Goal: Task Accomplishment & Management: Complete application form

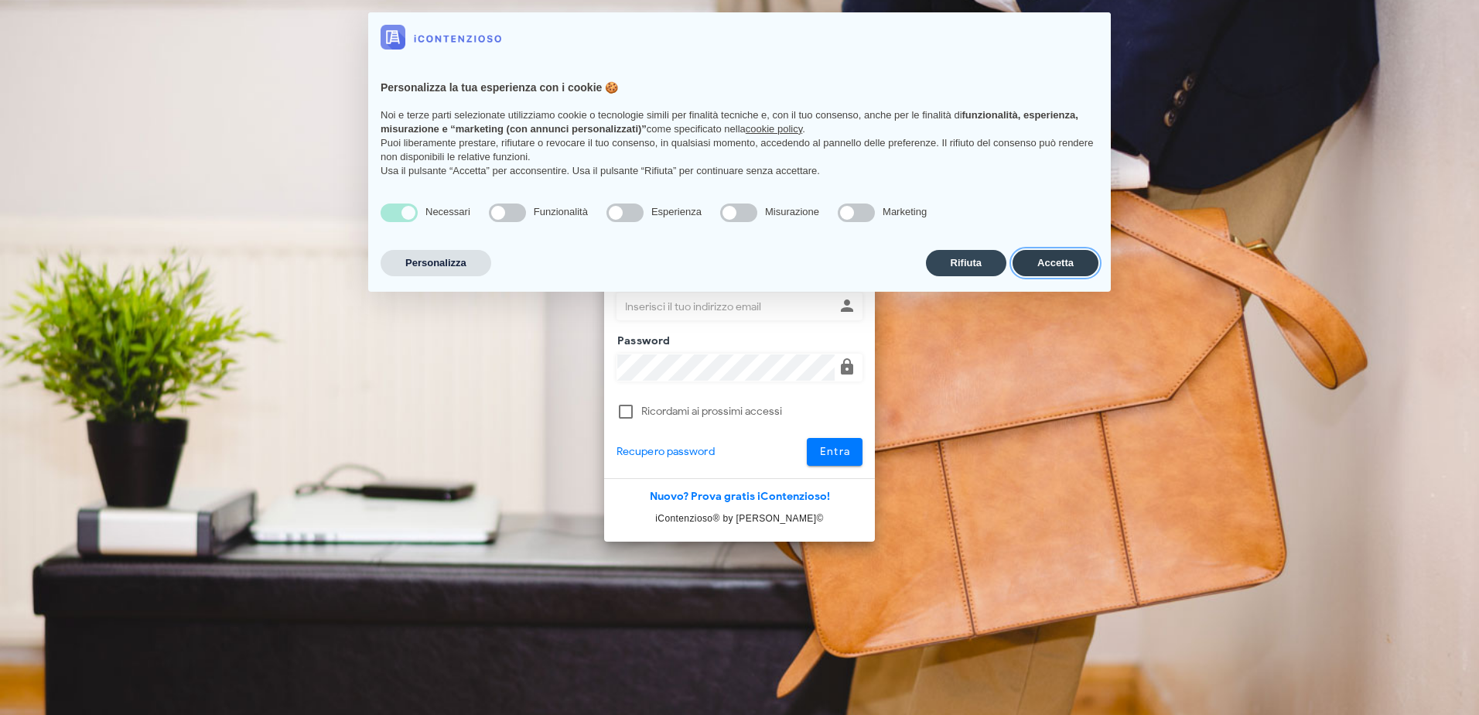
click at [1046, 257] on button "Accetta" at bounding box center [1055, 263] width 86 height 26
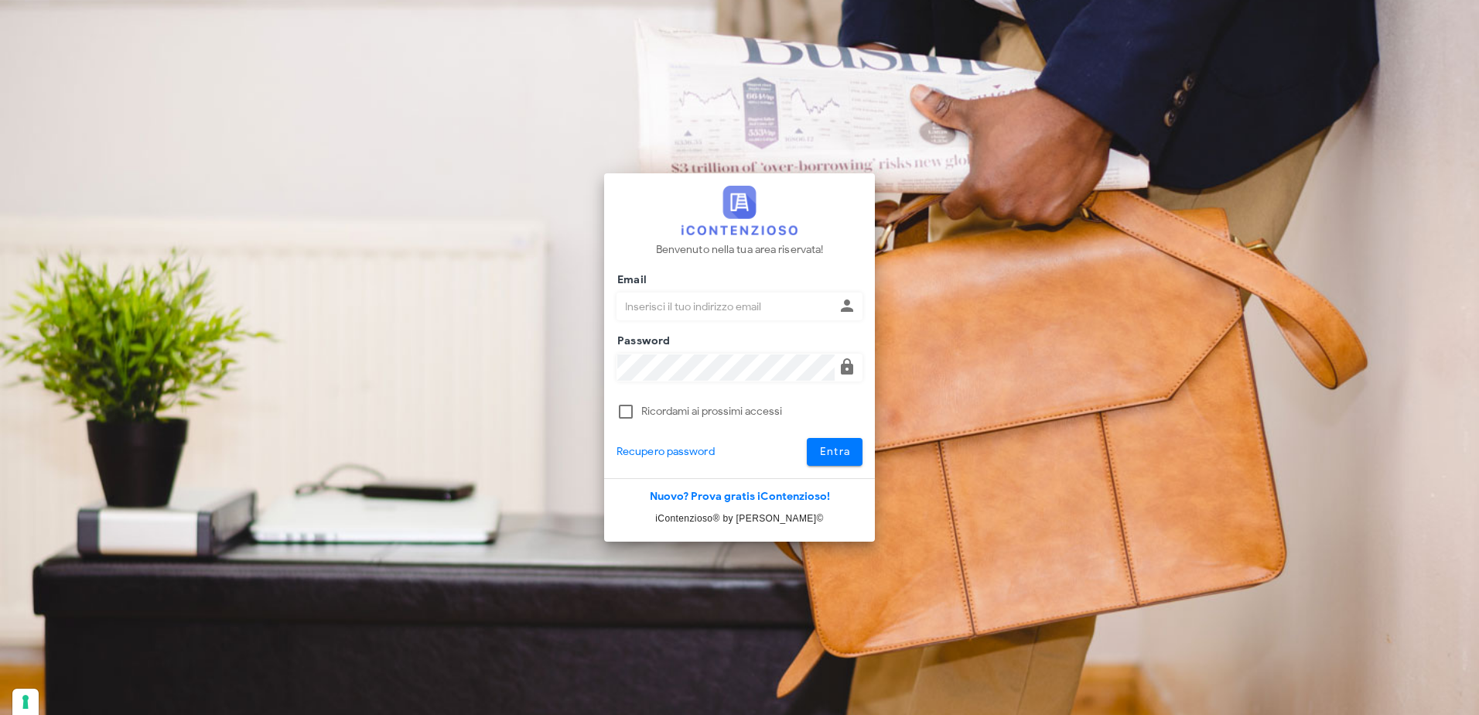
click at [763, 311] on input "Email" at bounding box center [725, 306] width 217 height 26
click at [760, 311] on input "Email" at bounding box center [725, 306] width 217 height 26
type input "pdidac@tiscali.it"
click at [807, 438] on button "Entra" at bounding box center [835, 452] width 56 height 28
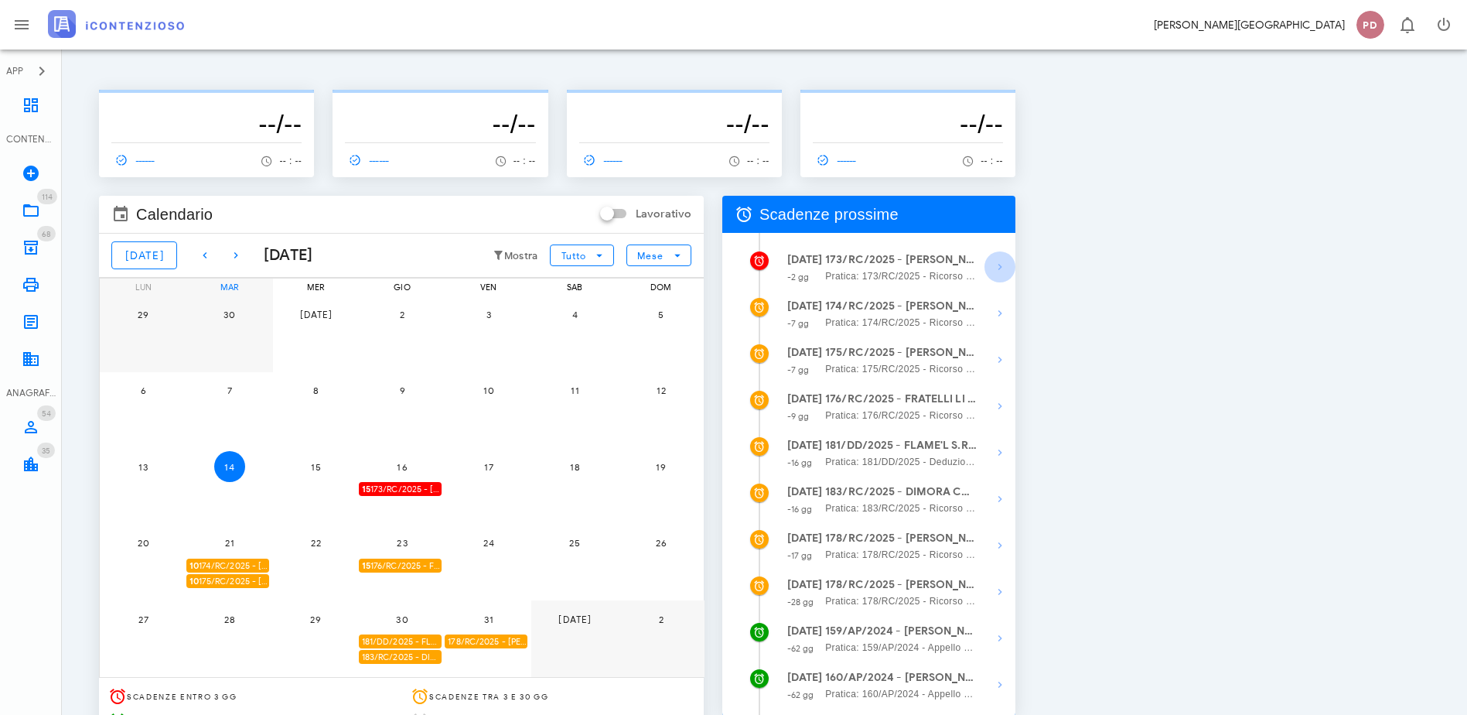
click at [1009, 262] on icon "button" at bounding box center [1000, 267] width 19 height 19
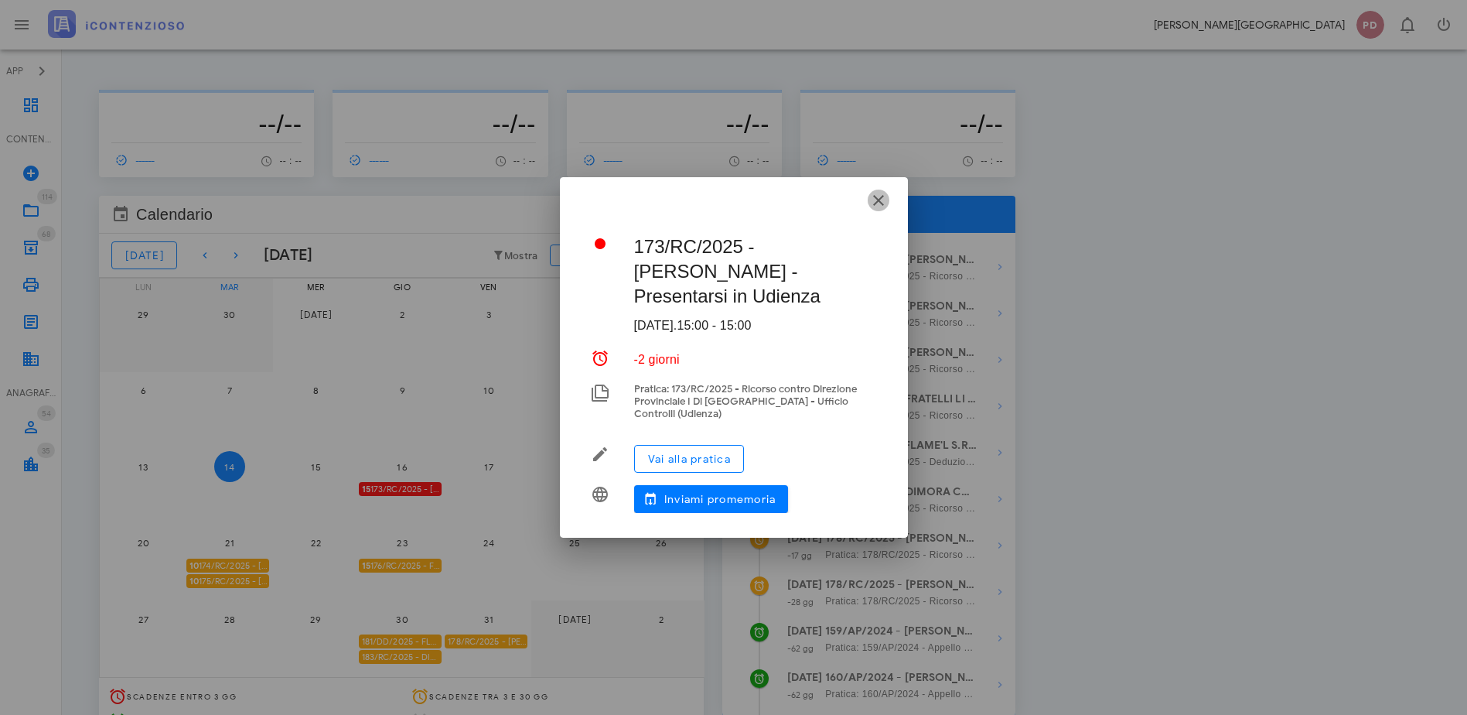
click at [884, 210] on icon "button" at bounding box center [878, 200] width 19 height 19
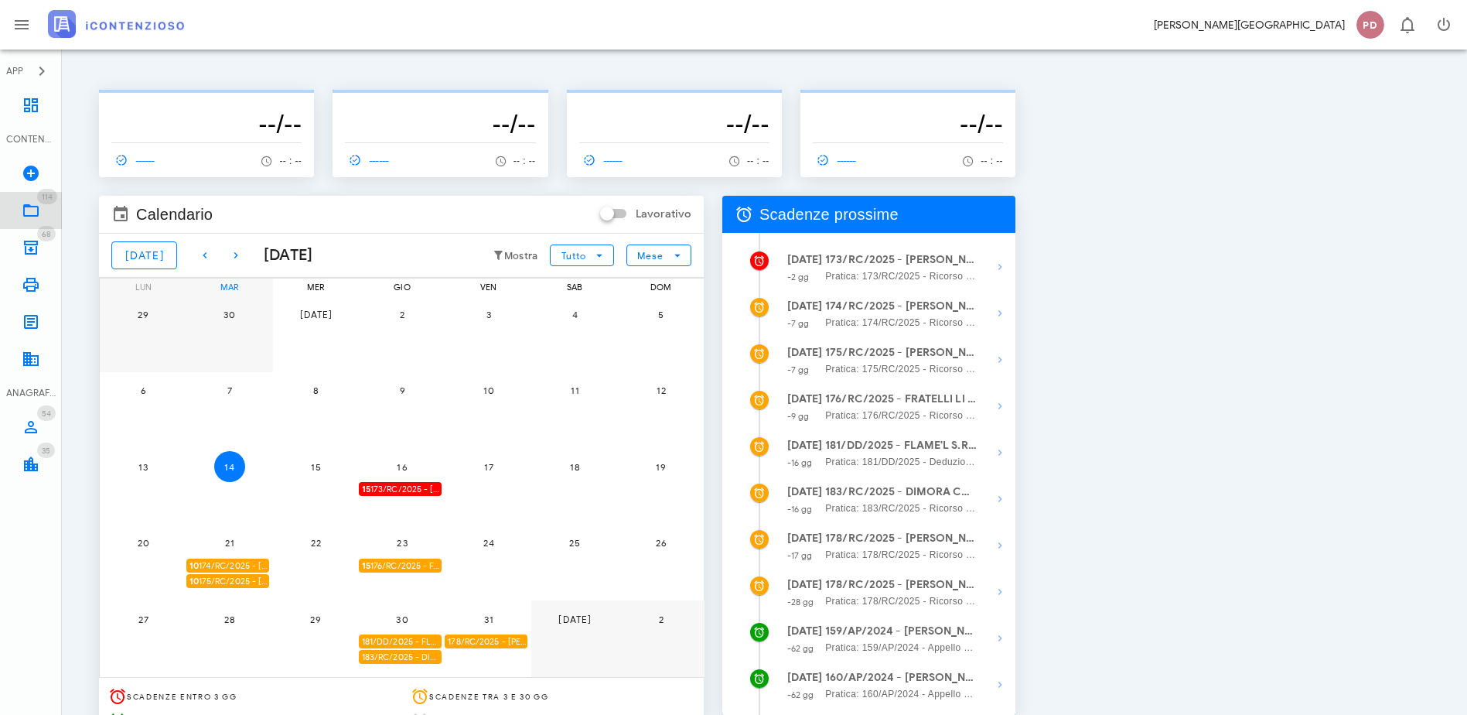
click at [24, 209] on icon at bounding box center [31, 210] width 19 height 19
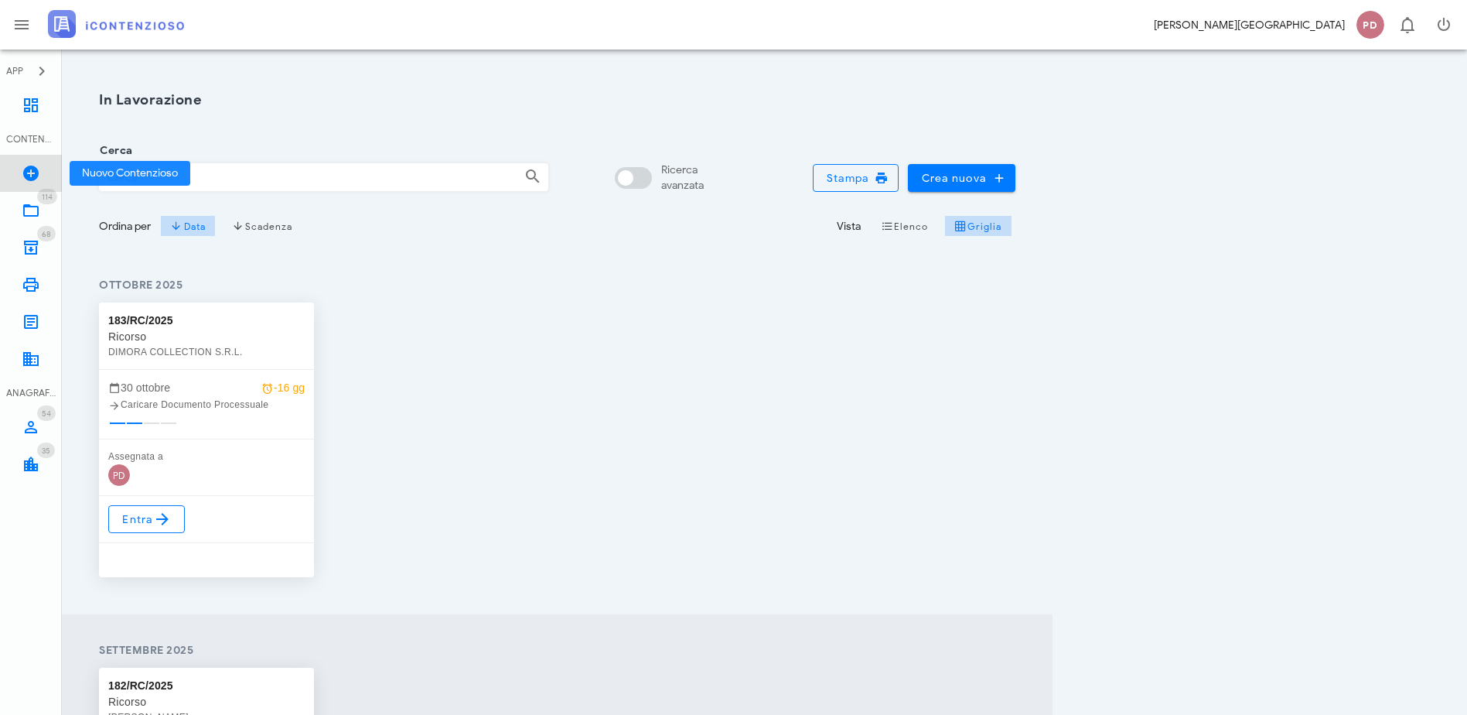
click at [31, 182] on icon at bounding box center [31, 173] width 19 height 19
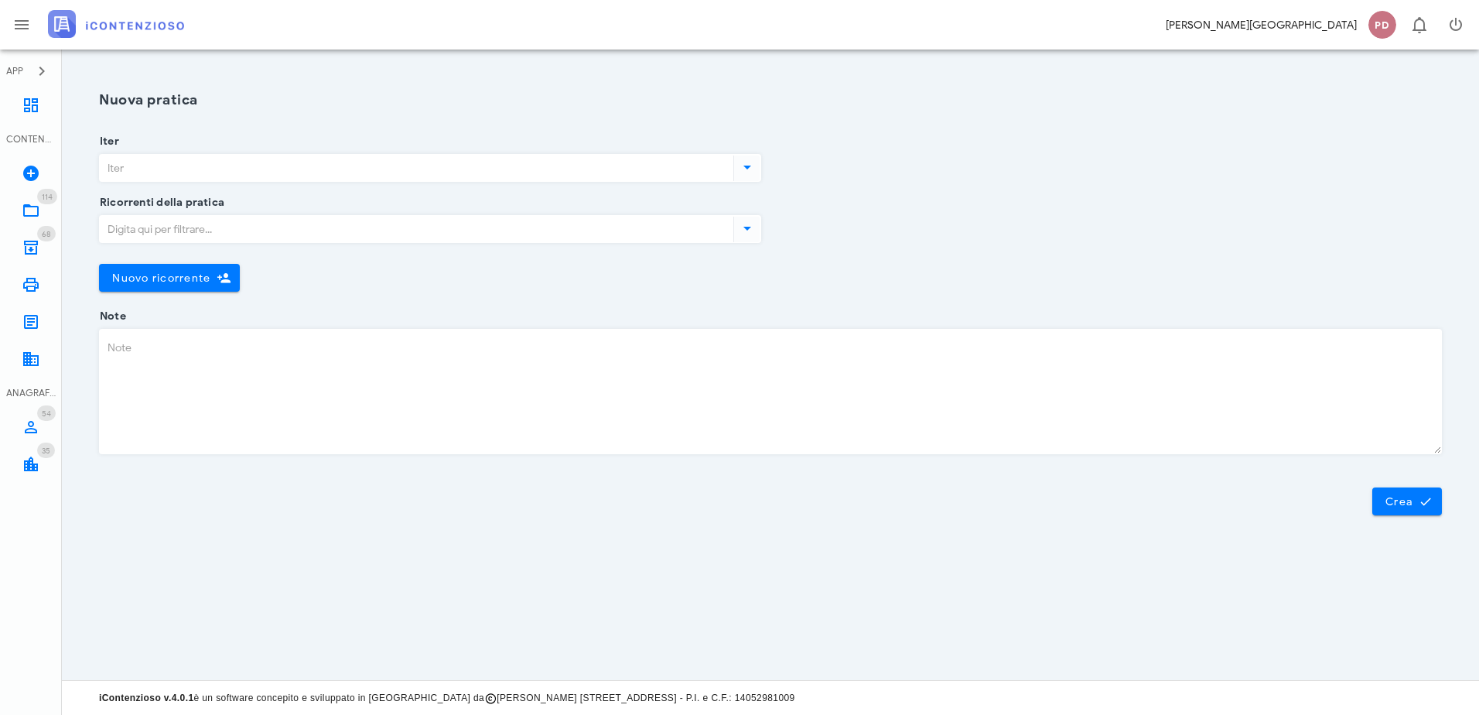
click at [274, 169] on input "Iter" at bounding box center [415, 168] width 630 height 26
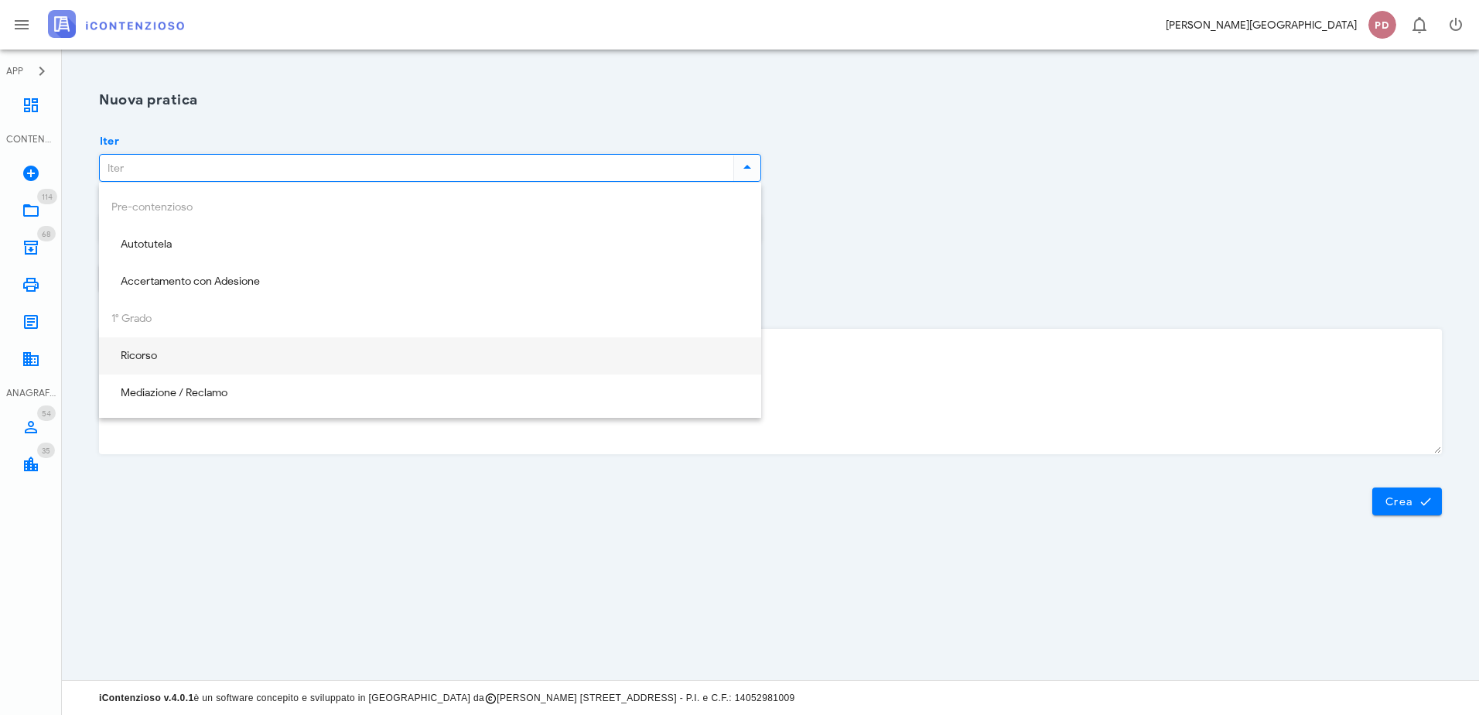
click at [156, 356] on div "Ricorso" at bounding box center [429, 356] width 637 height 13
type input "Ricorso"
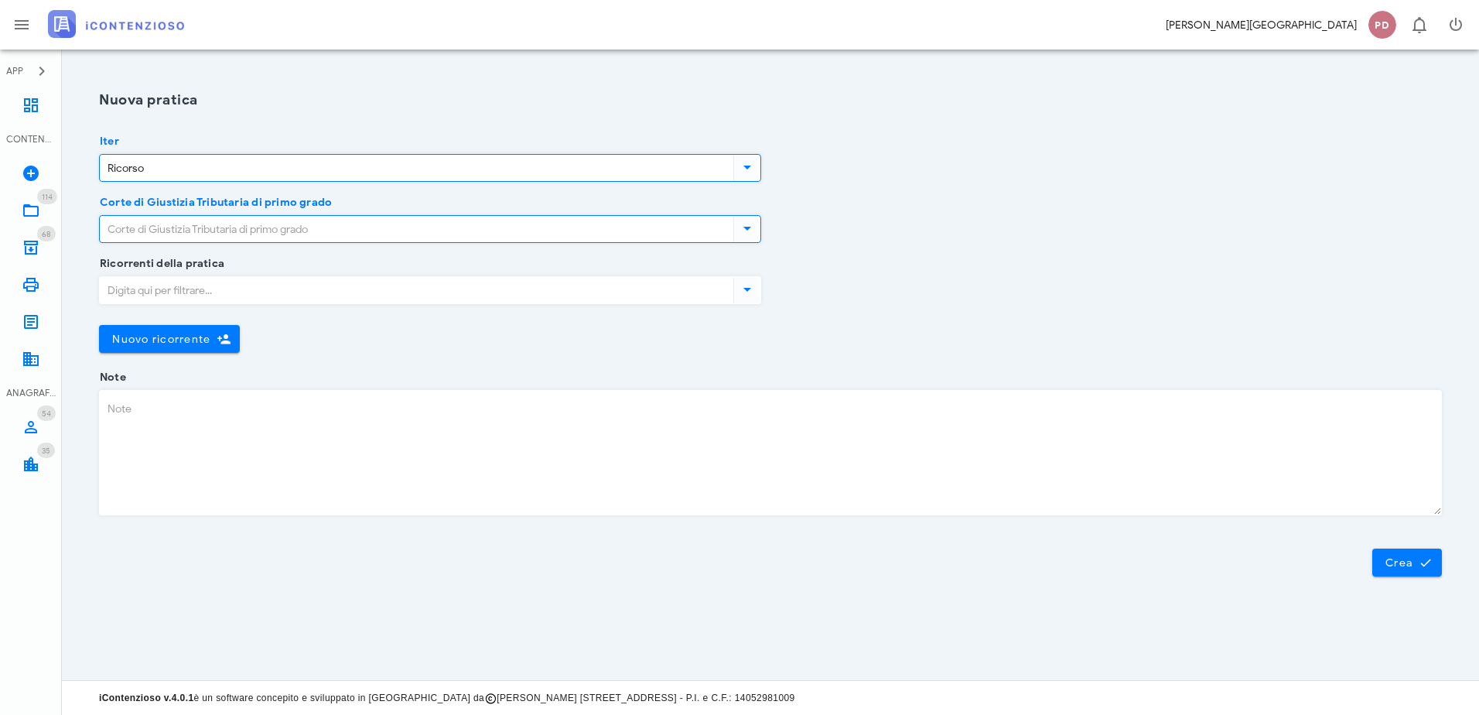
click at [157, 220] on input "Corte di Giustizia Tributaria di primo grado" at bounding box center [415, 229] width 630 height 26
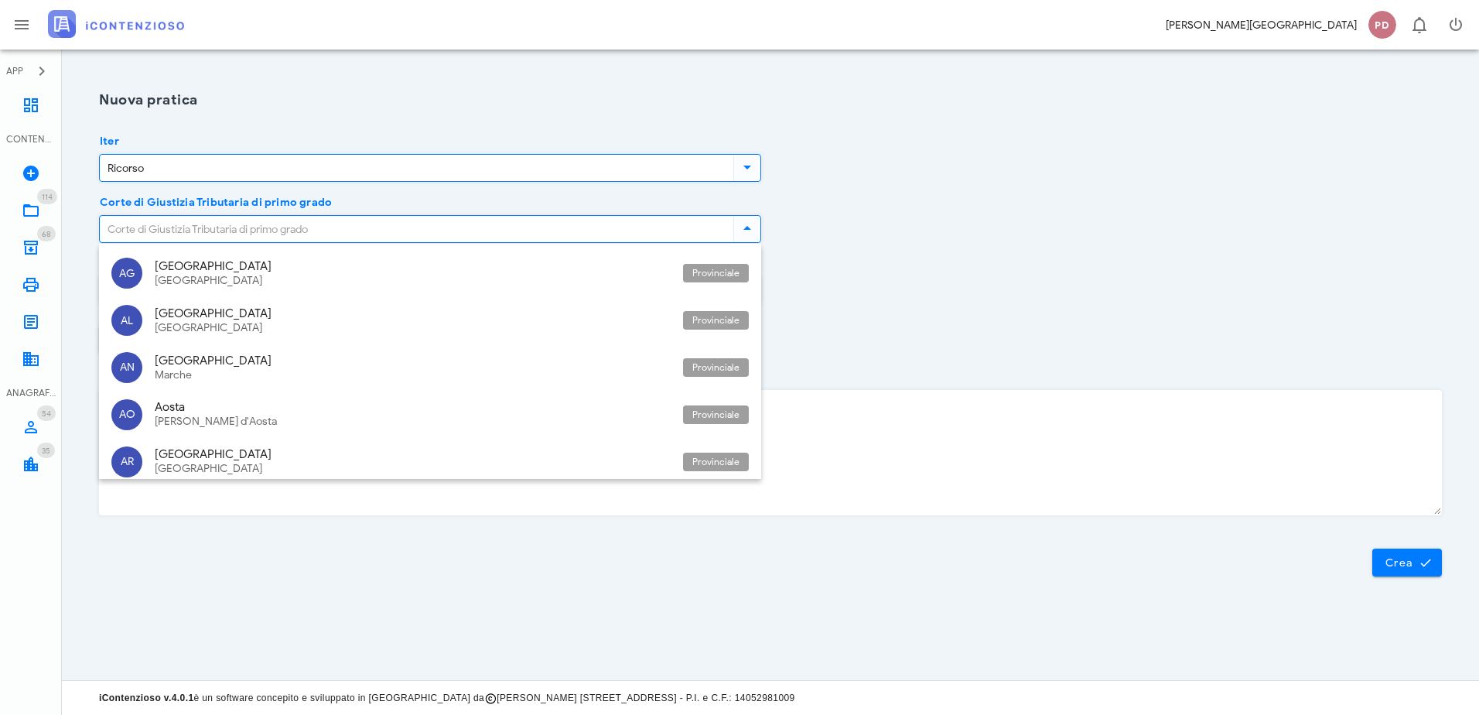
click at [169, 179] on input "Ricorso" at bounding box center [415, 168] width 630 height 26
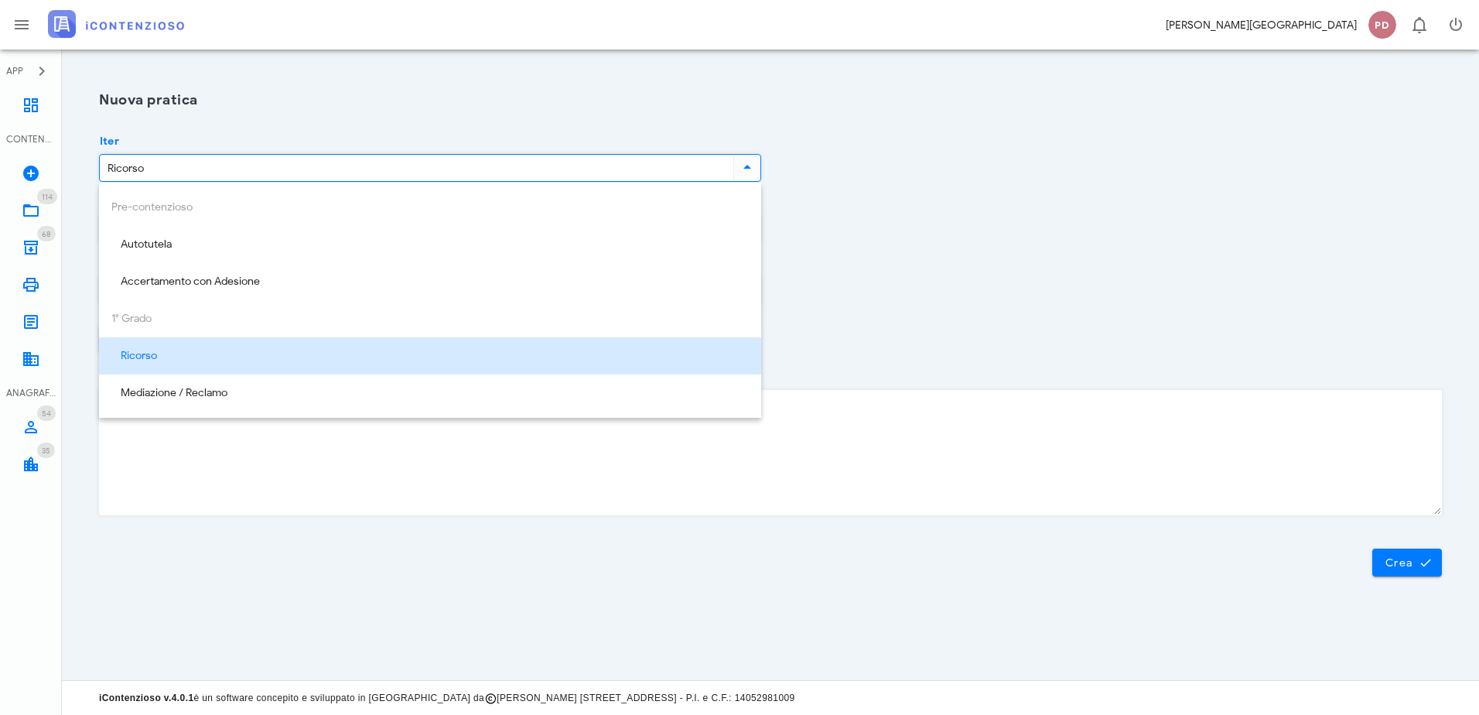
click at [195, 172] on input "Ricorso" at bounding box center [415, 168] width 630 height 26
click at [190, 356] on div "Ricorso" at bounding box center [429, 356] width 637 height 13
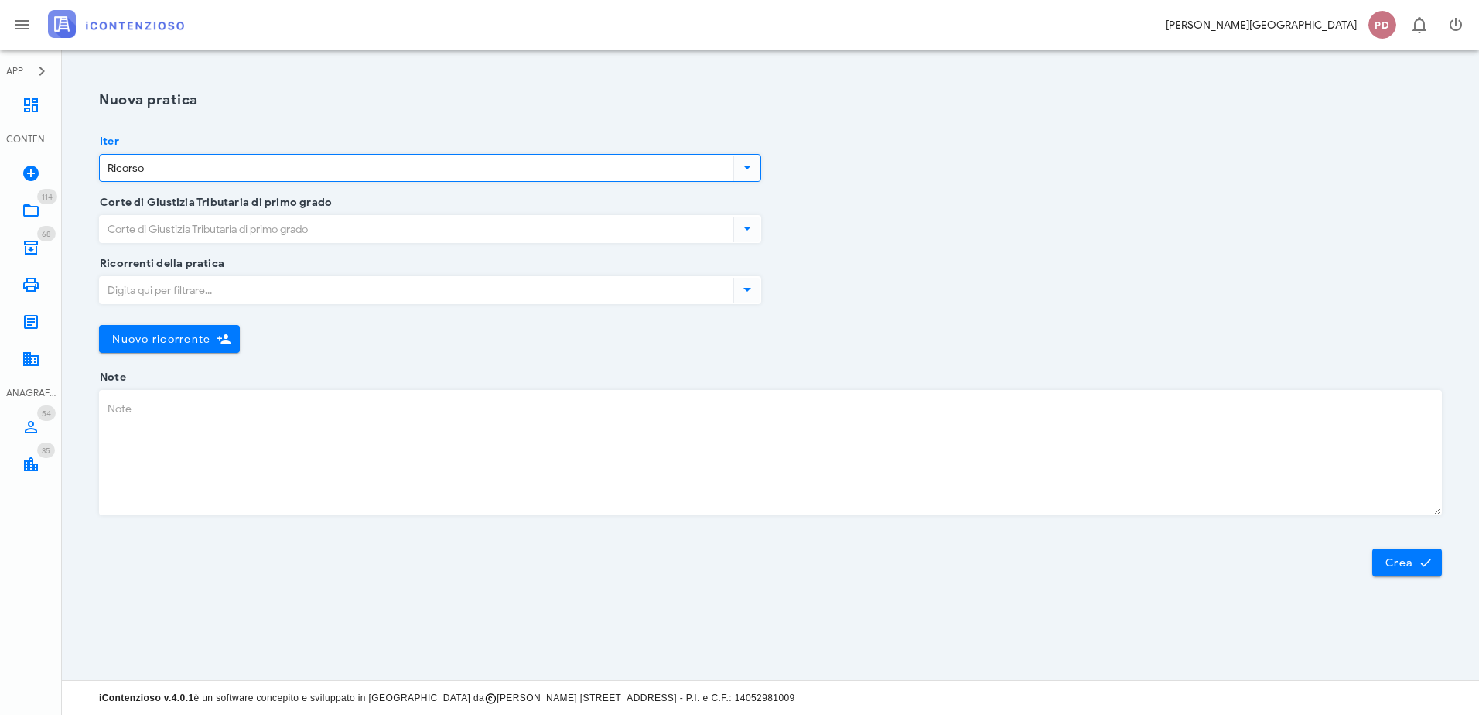
click at [178, 227] on input "Corte di Giustizia Tributaria di primo grado" at bounding box center [415, 229] width 630 height 26
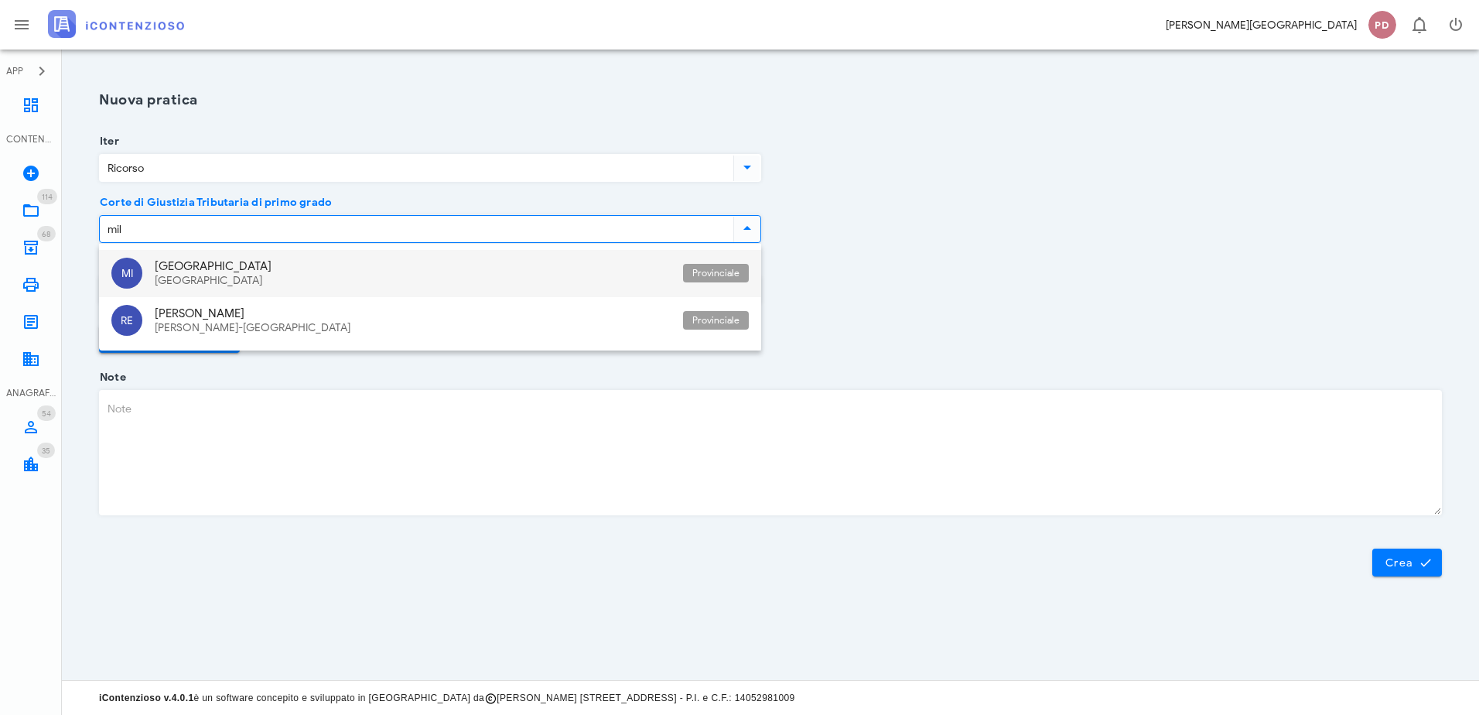
click at [223, 265] on div "Milano" at bounding box center [413, 266] width 516 height 14
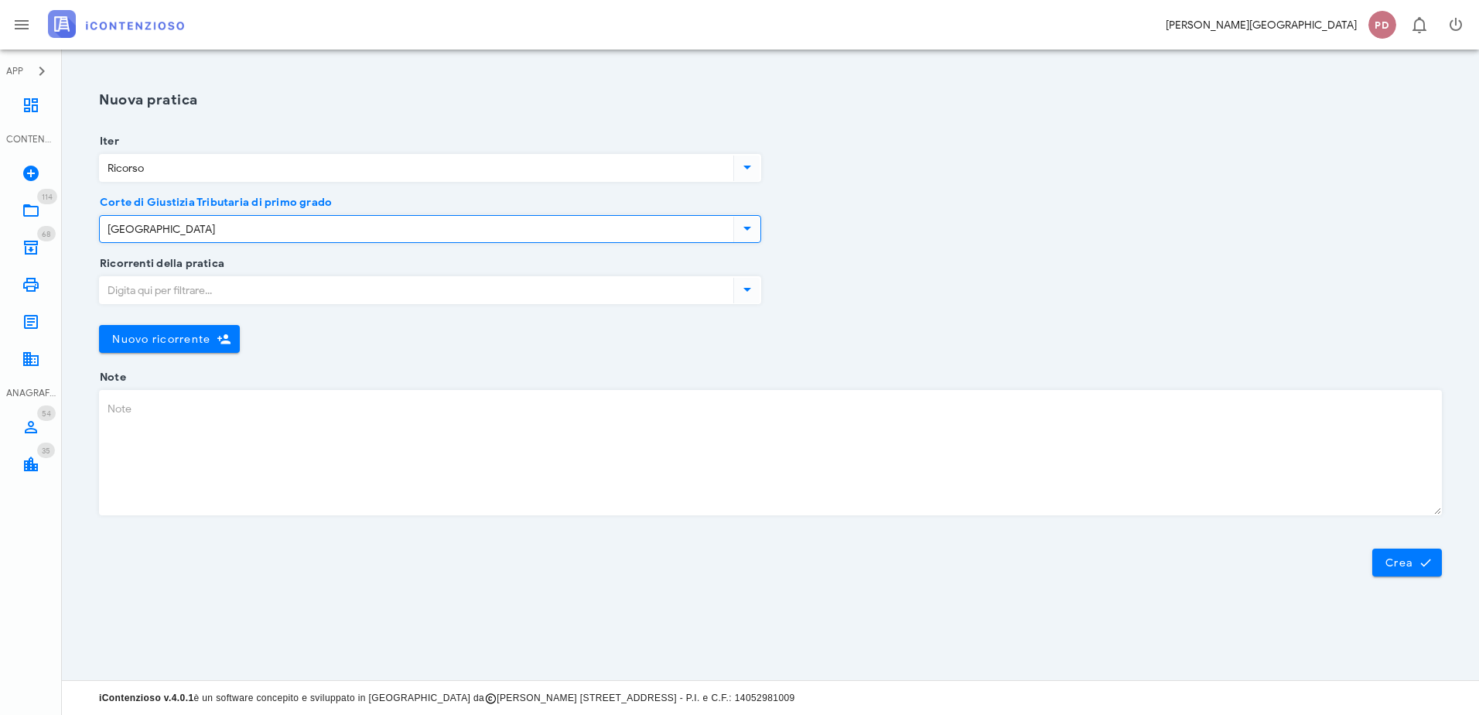
type input "Milano"
click at [213, 281] on input "Ricorrenti della pratica" at bounding box center [415, 290] width 630 height 26
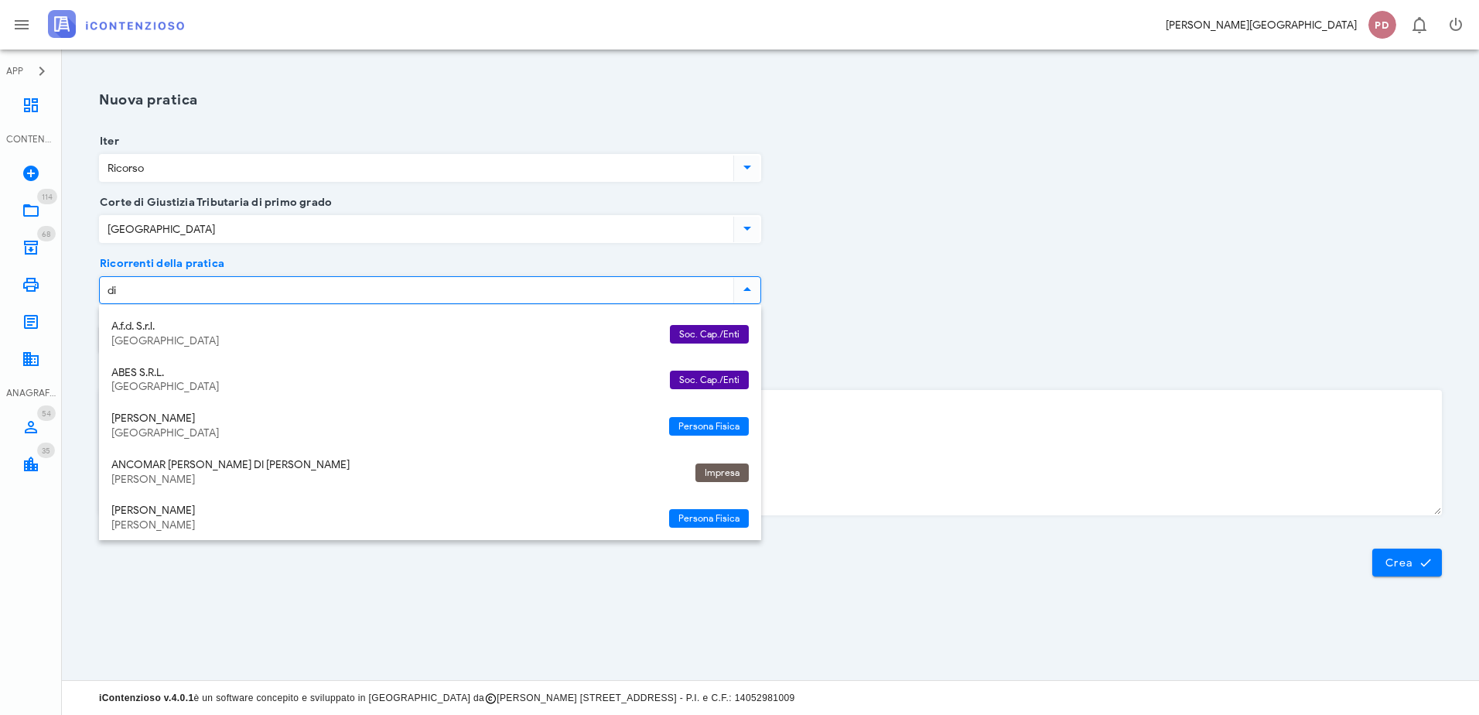
type input "dim"
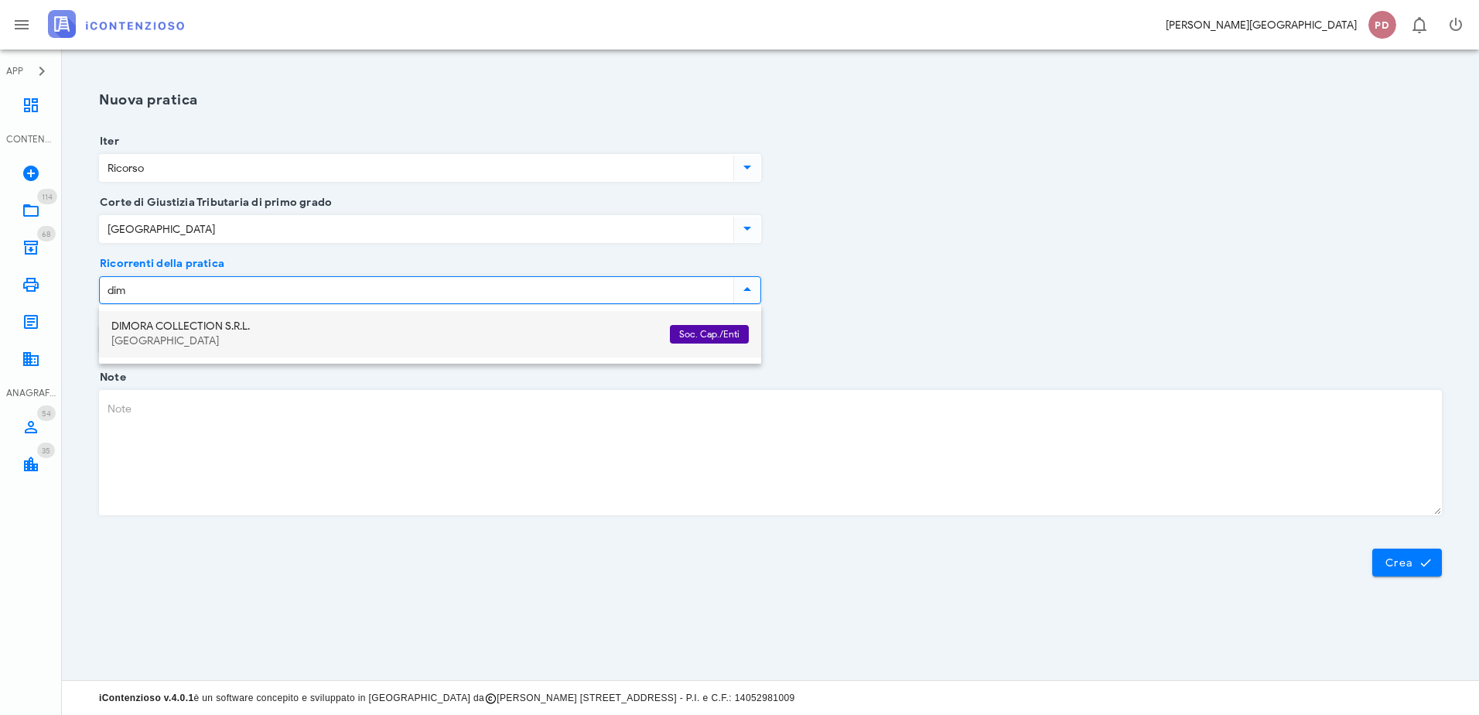
click at [192, 338] on div "Milano" at bounding box center [384, 341] width 546 height 13
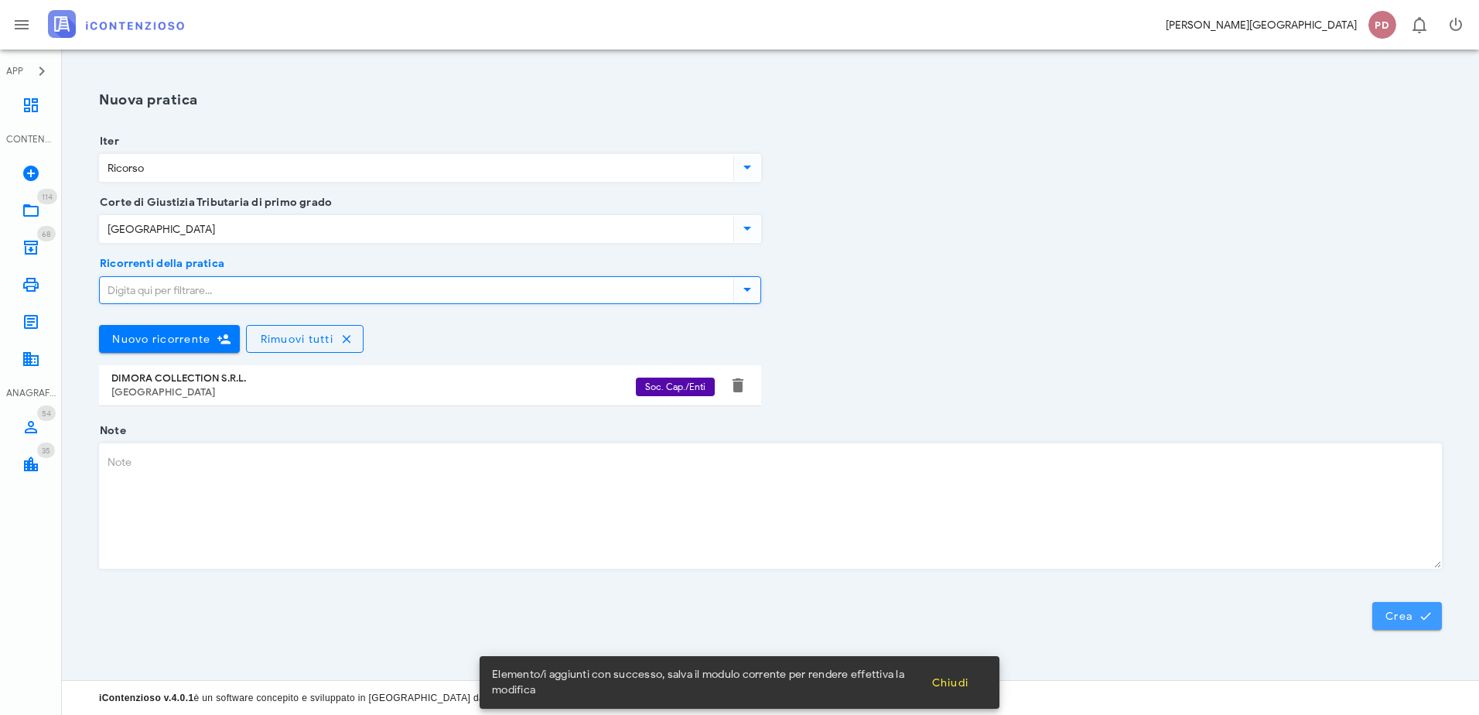
click at [1391, 615] on span "Crea" at bounding box center [1406, 616] width 45 height 14
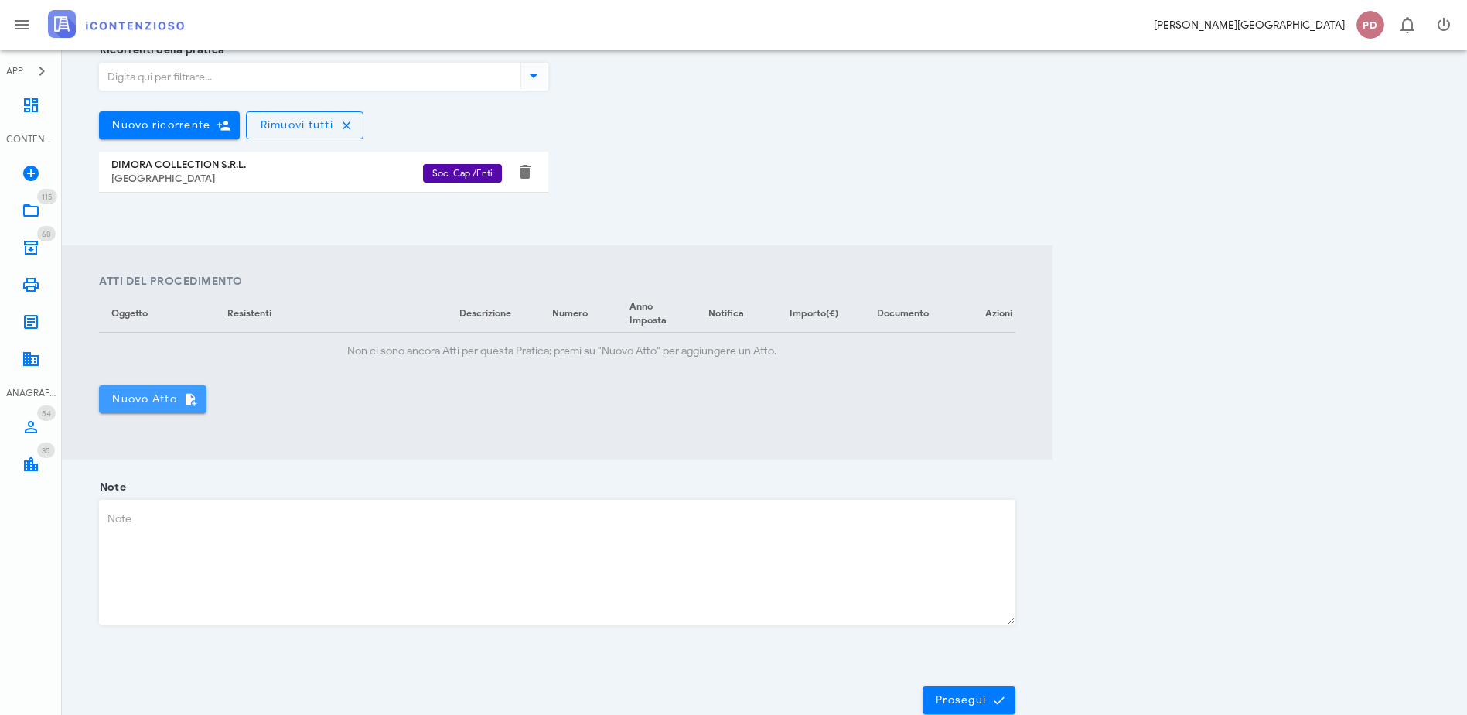
click at [172, 391] on div "Atti del Procedimento Oggetto Resistenti Descrizione Numero Anno Imposta Notifi…" at bounding box center [557, 343] width 916 height 140
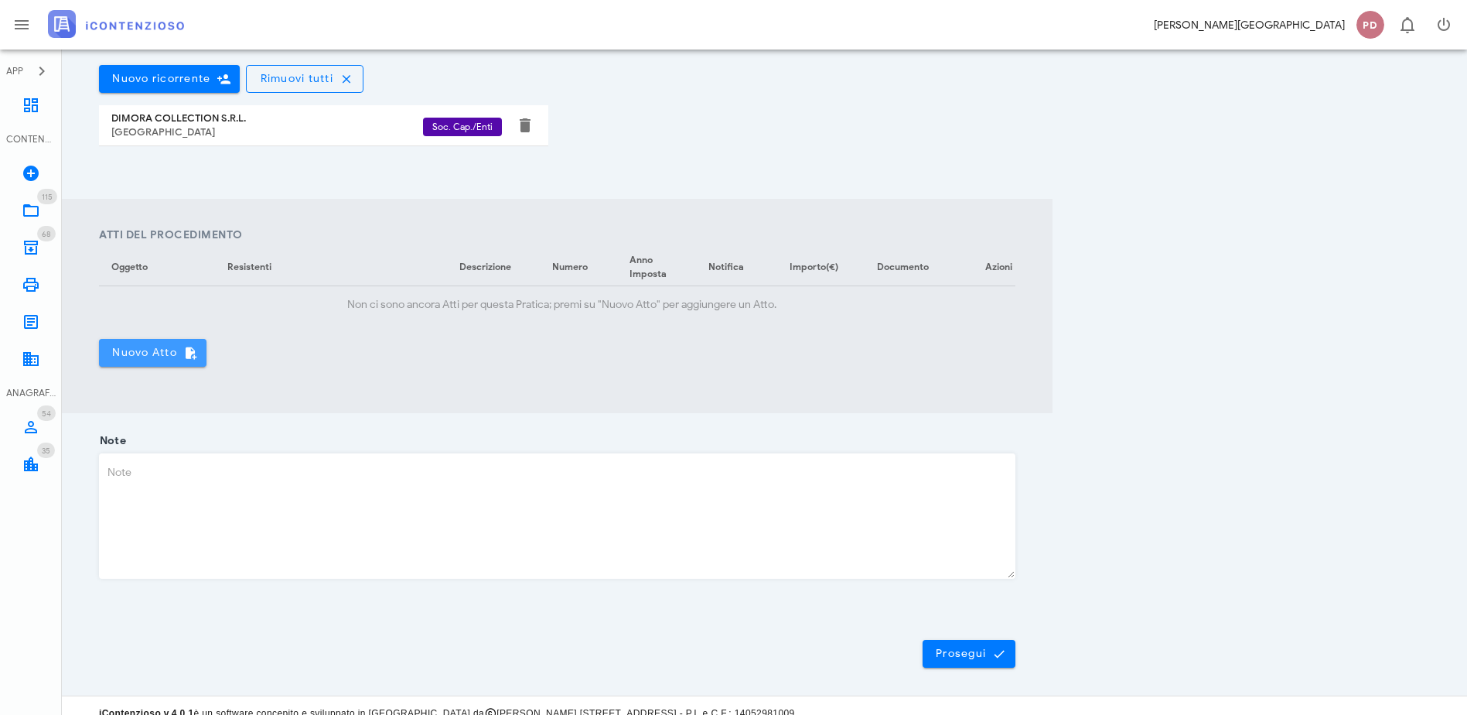
scroll to position [449, 0]
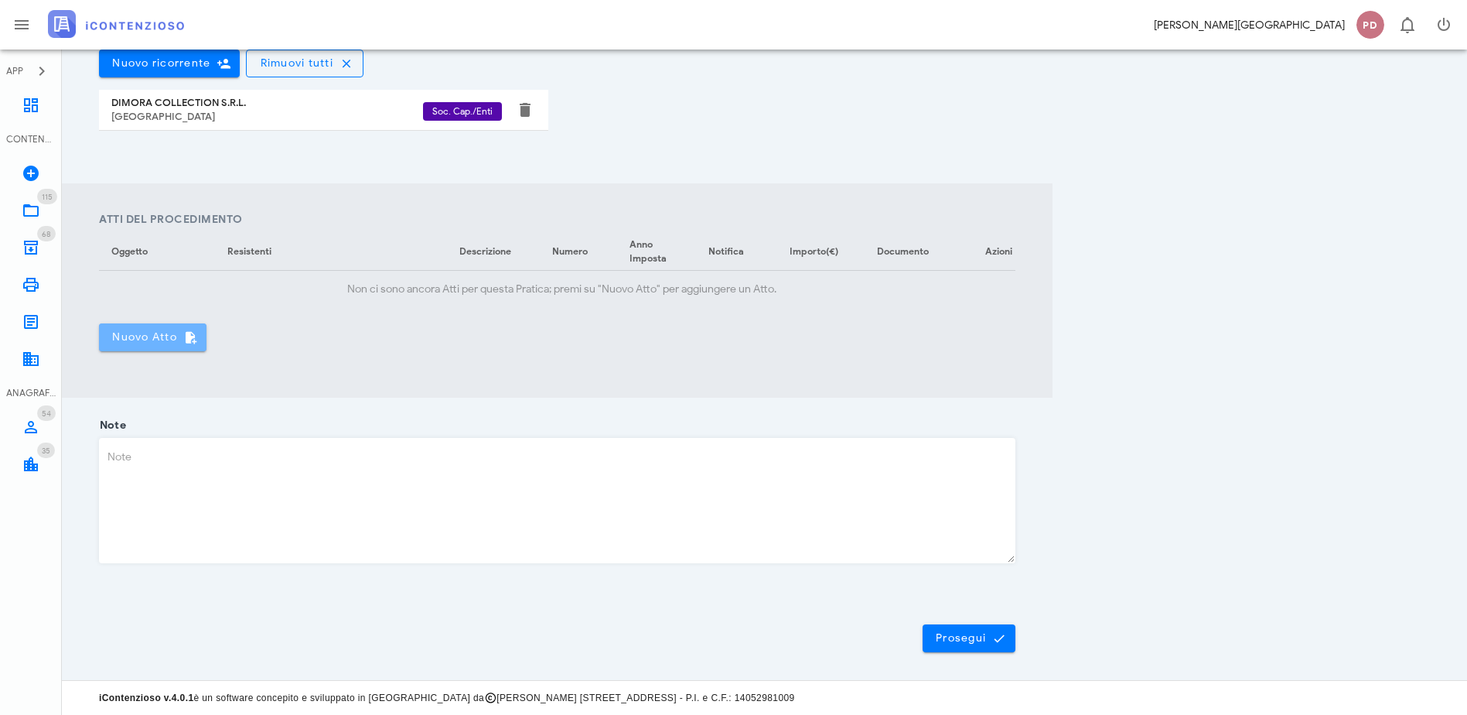
click at [172, 323] on button "Nuovo Atto" at bounding box center [152, 337] width 107 height 28
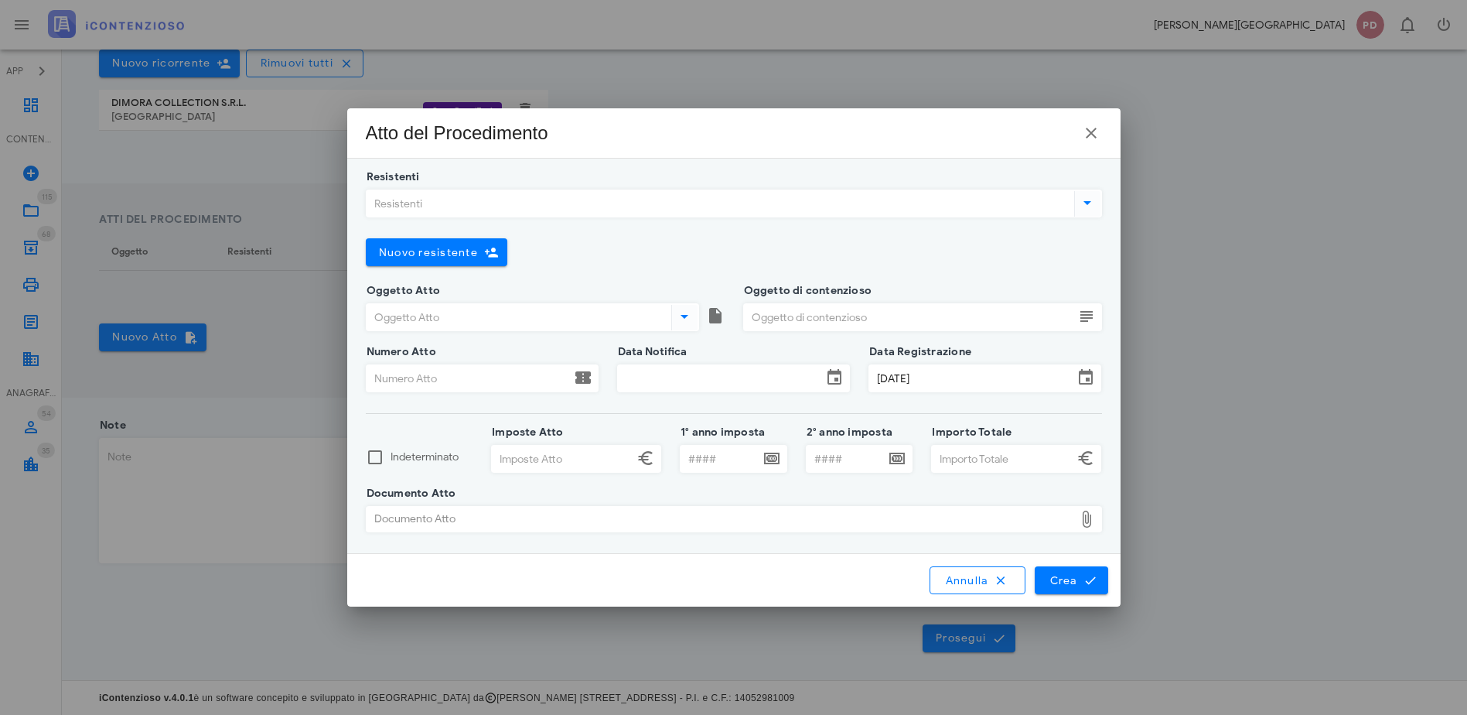
click at [484, 195] on input "Resistenti" at bounding box center [719, 203] width 704 height 26
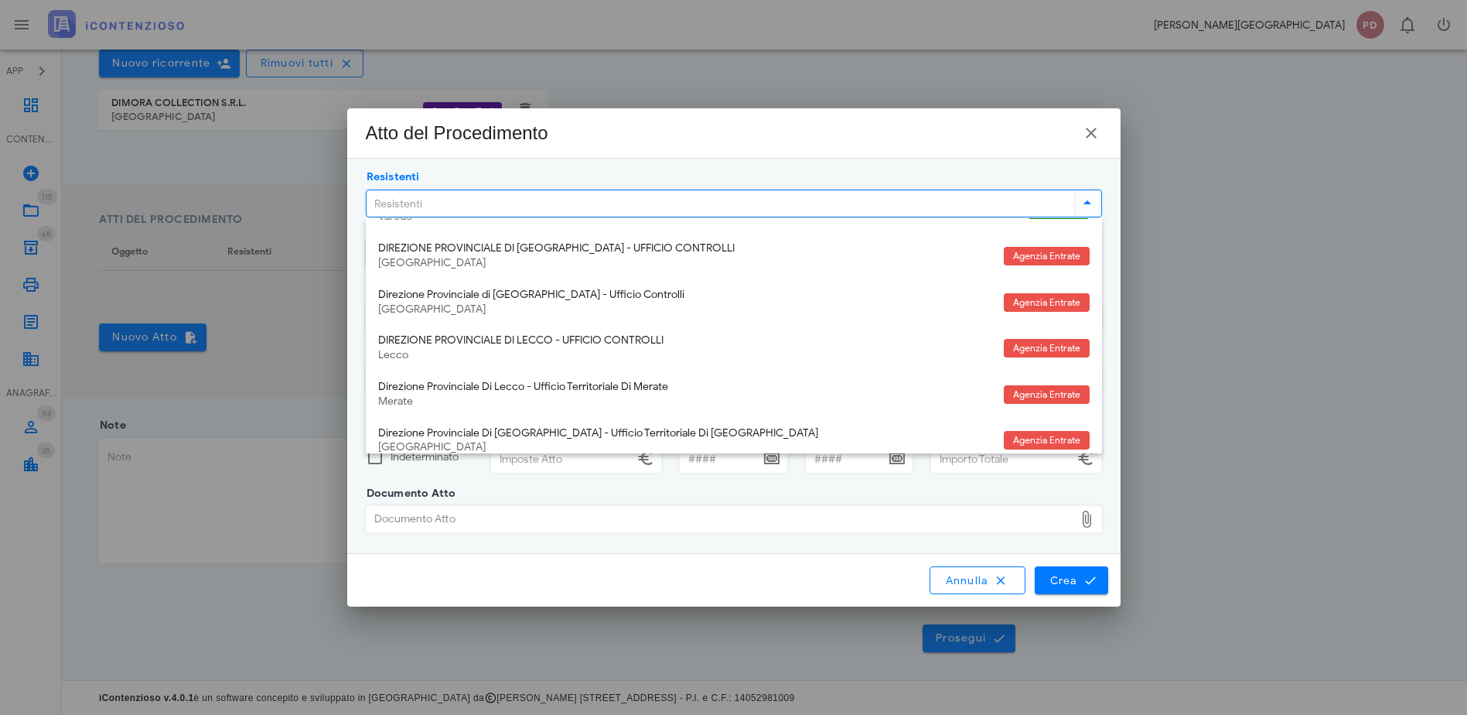
scroll to position [699, 0]
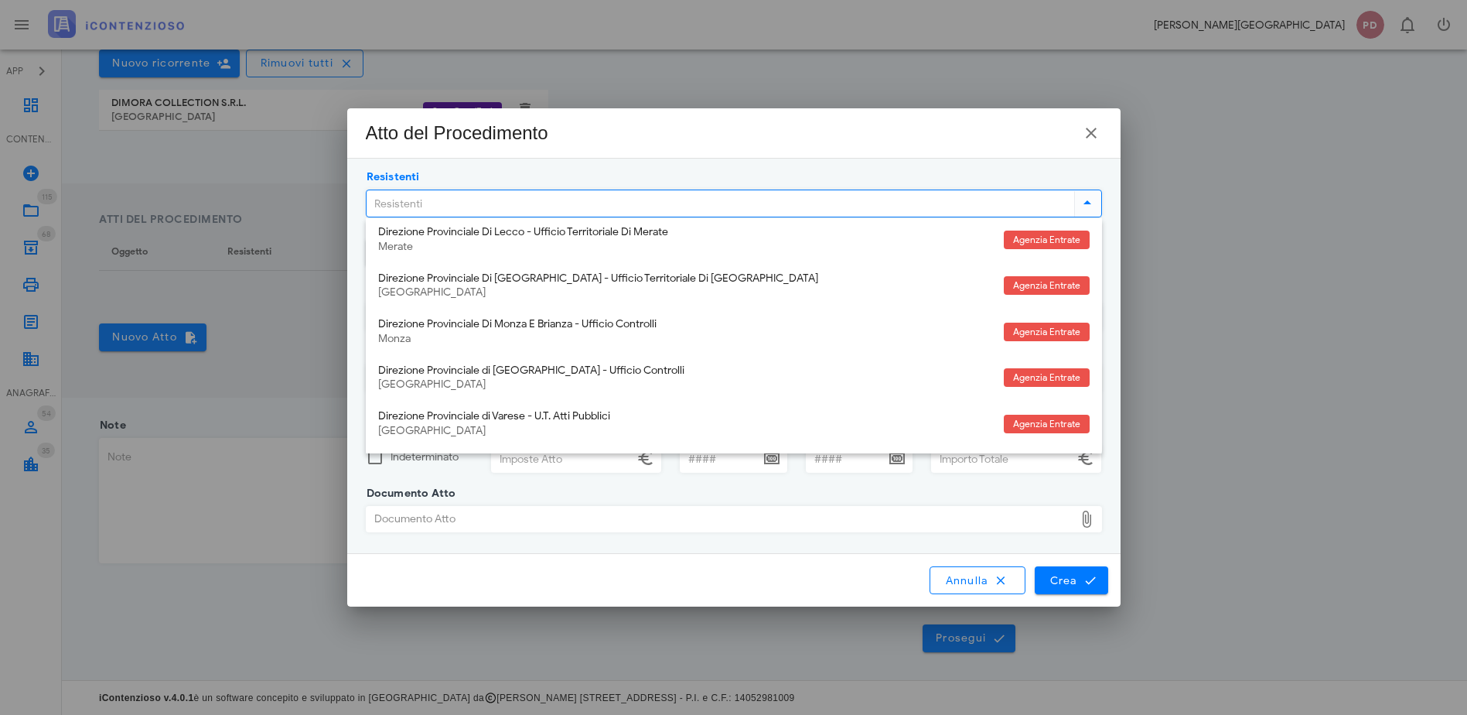
click at [445, 200] on input "Resistenti" at bounding box center [719, 203] width 704 height 26
type input "mil"
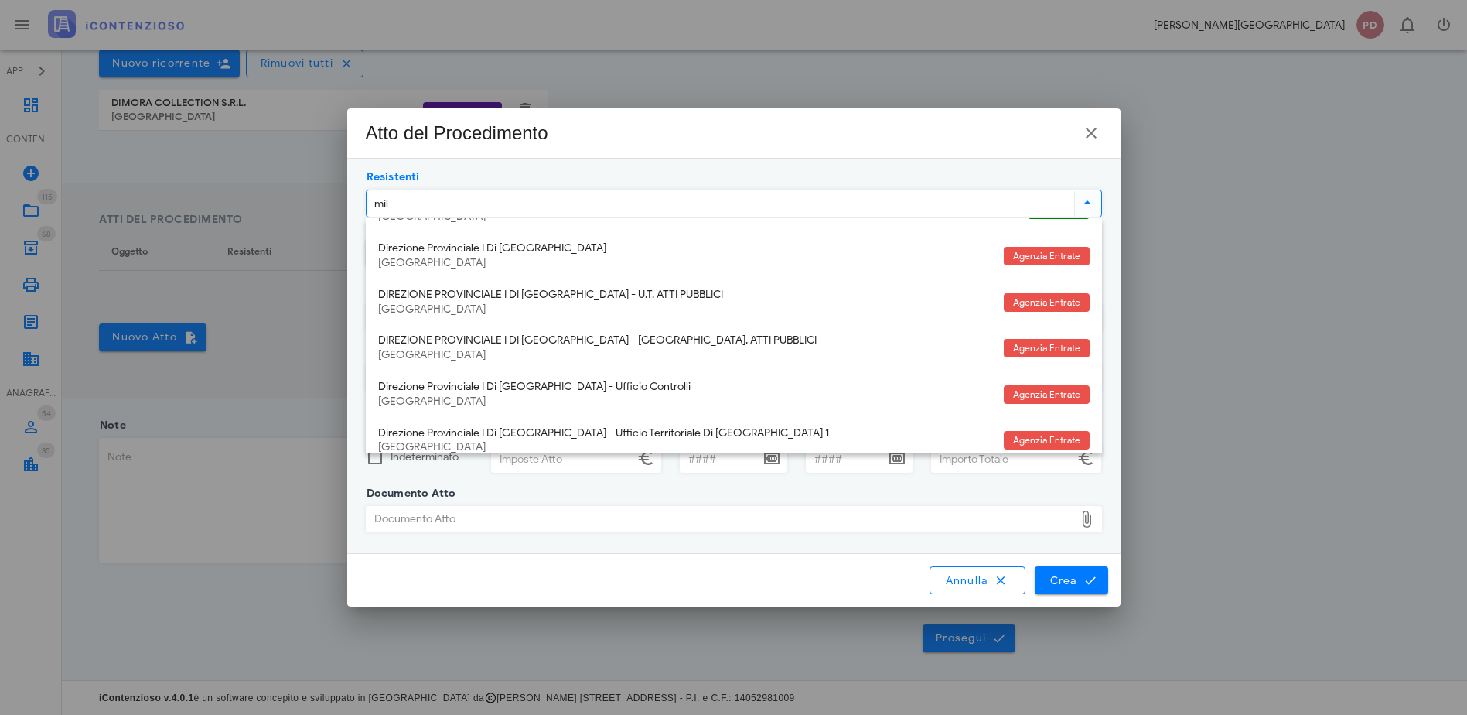
scroll to position [155, 0]
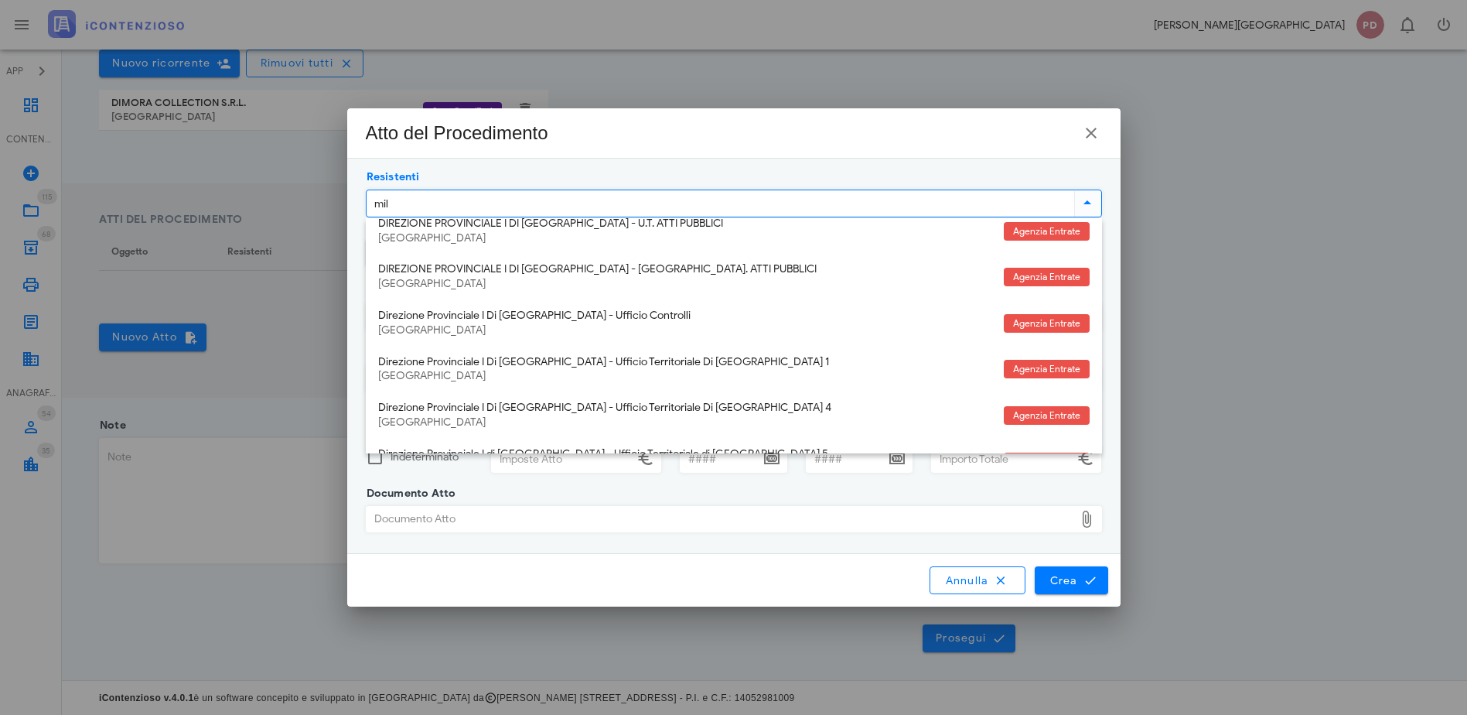
click at [578, 364] on div "Direzione Provinciale I Di Milano - Ufficio Territoriale Di Milano 1" at bounding box center [684, 362] width 613 height 13
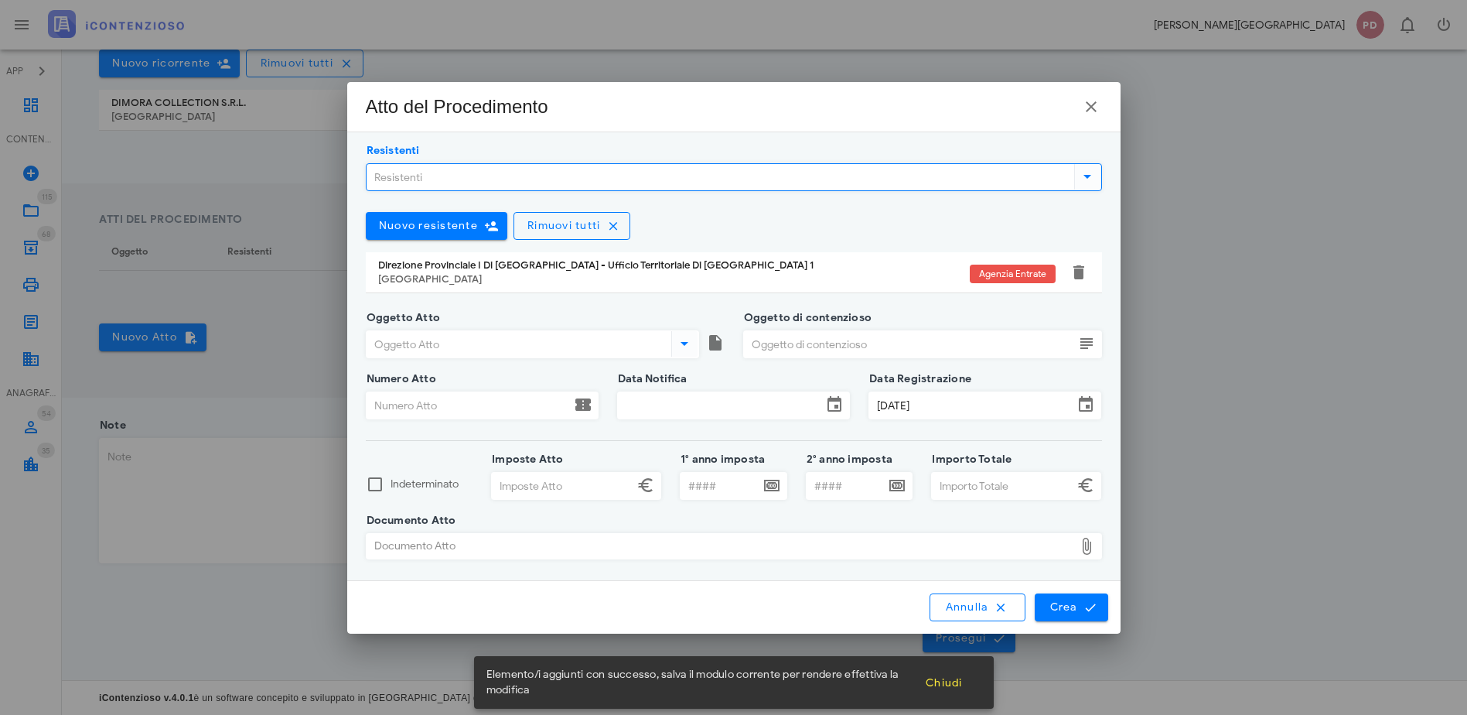
click at [580, 322] on div "Oggetto Atto" at bounding box center [545, 348] width 359 height 61
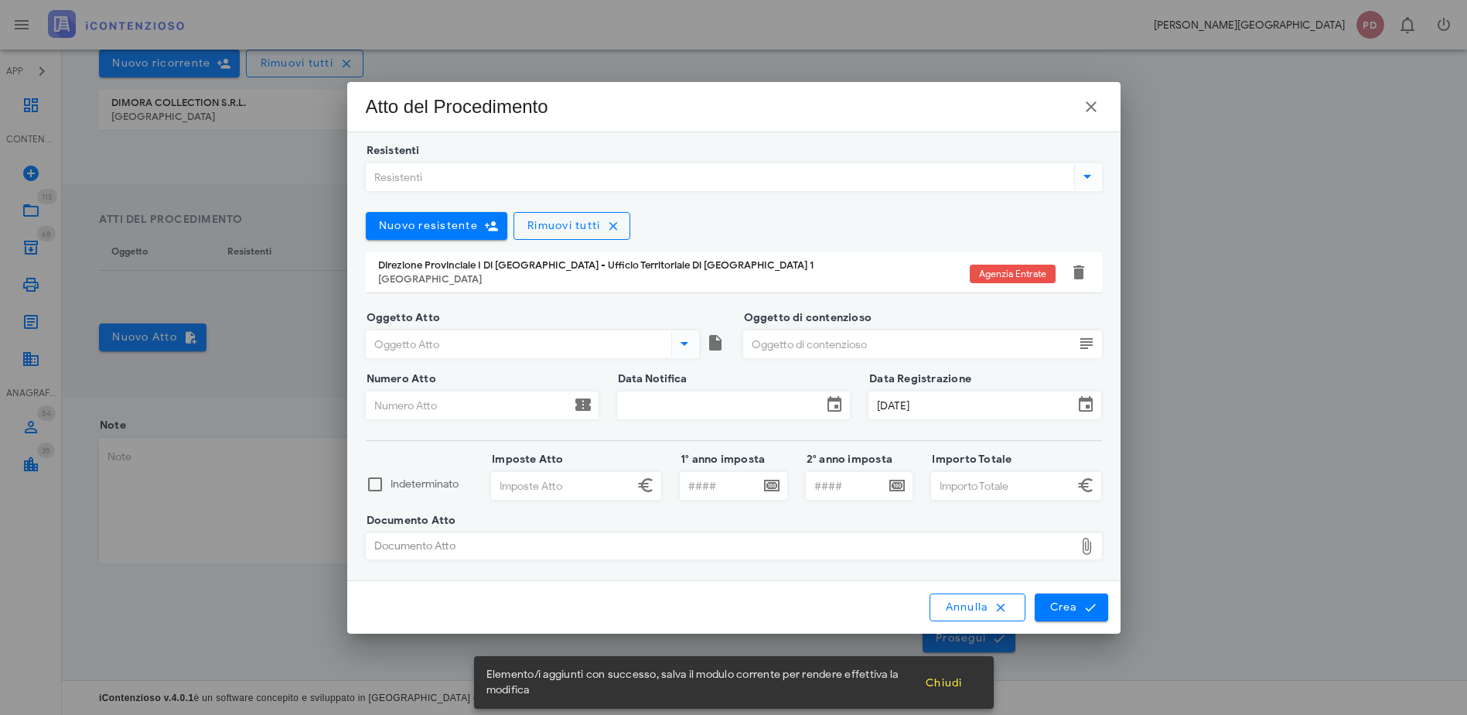
click at [579, 330] on div "Oggetto Atto" at bounding box center [532, 344] width 333 height 28
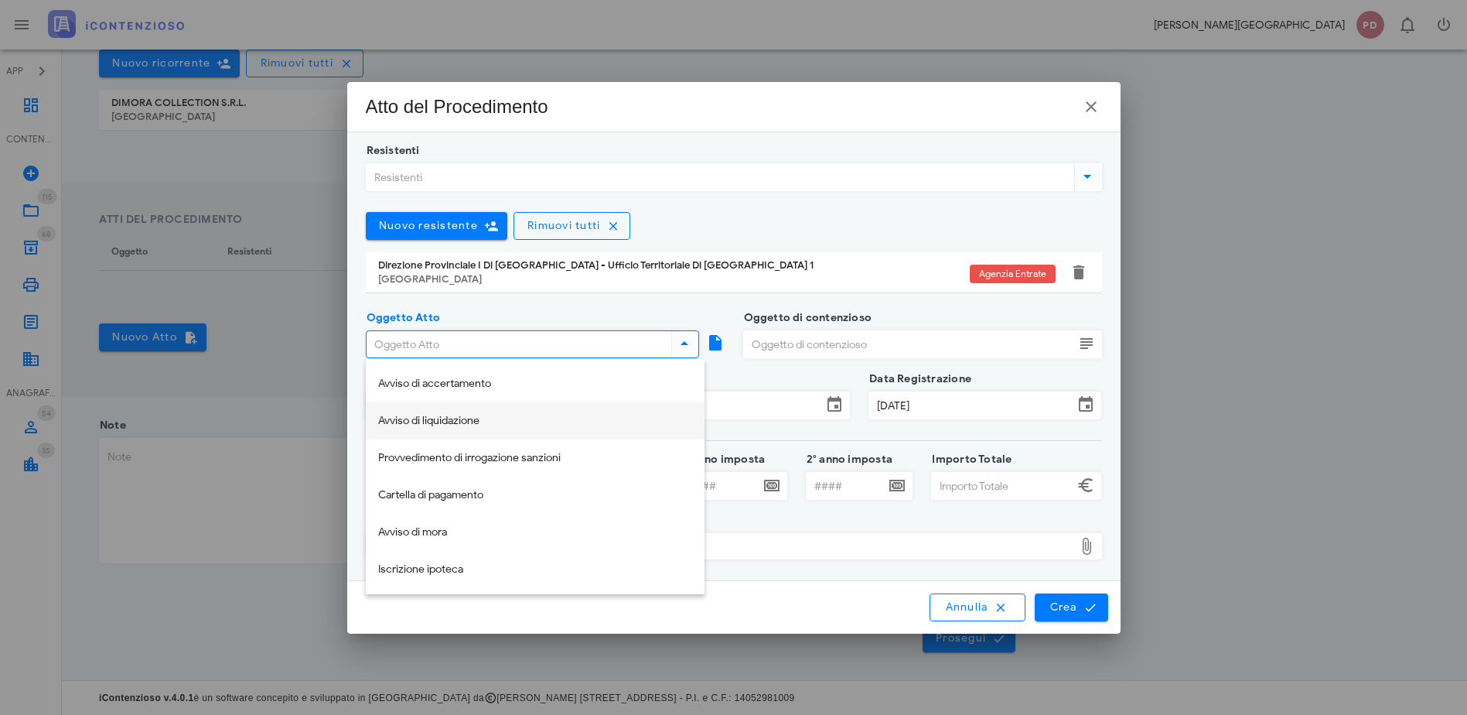
click at [496, 425] on div "Avviso di liquidazione" at bounding box center [535, 420] width 314 height 13
type input "Avviso di liquidazione"
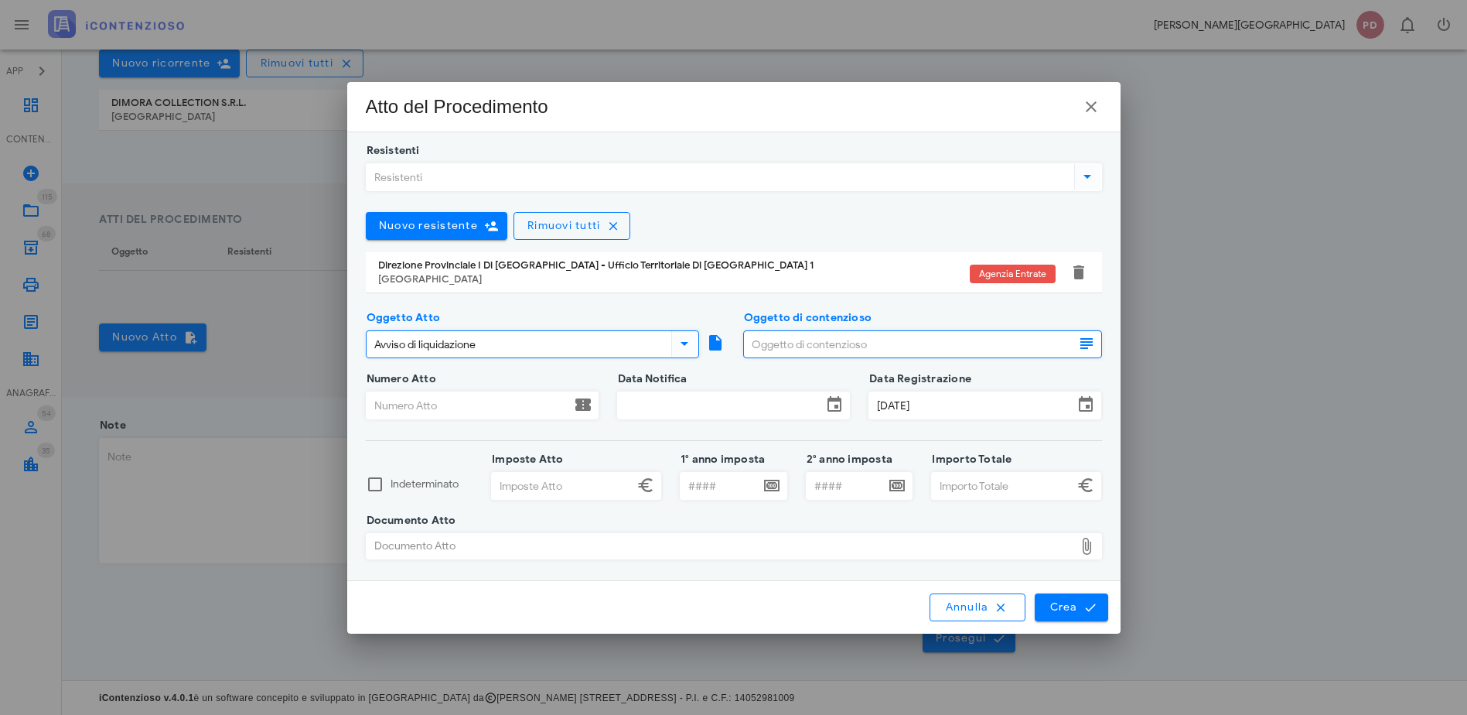
click at [921, 346] on input "Oggetto di contenzioso" at bounding box center [909, 344] width 330 height 26
type input "REGISTRO"
click at [725, 486] on input "1° anno imposta" at bounding box center [720, 485] width 79 height 26
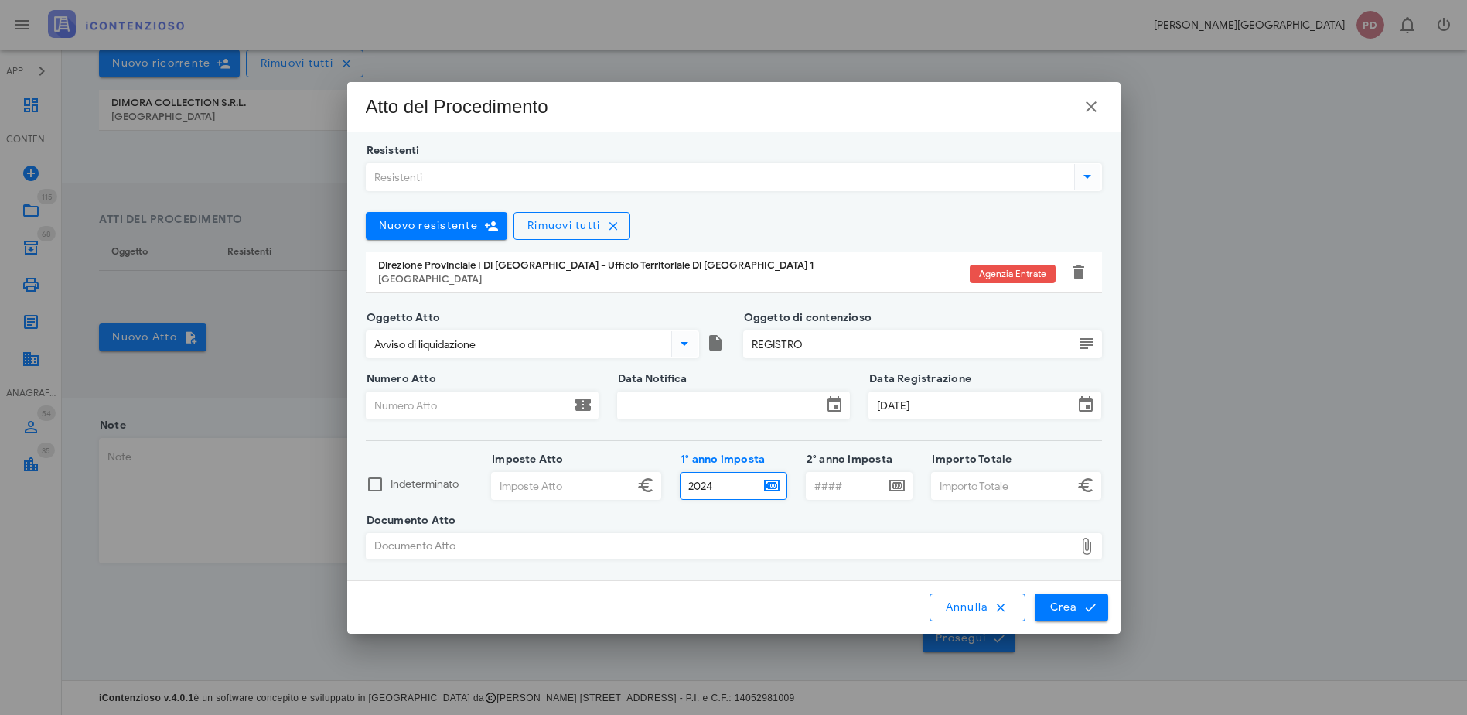
type input "2024"
click at [544, 493] on input "Imposte Atto" at bounding box center [563, 485] width 142 height 26
type input "640,00"
click at [1012, 489] on input "Importo Totale" at bounding box center [1003, 485] width 142 height 26
type input "710,40"
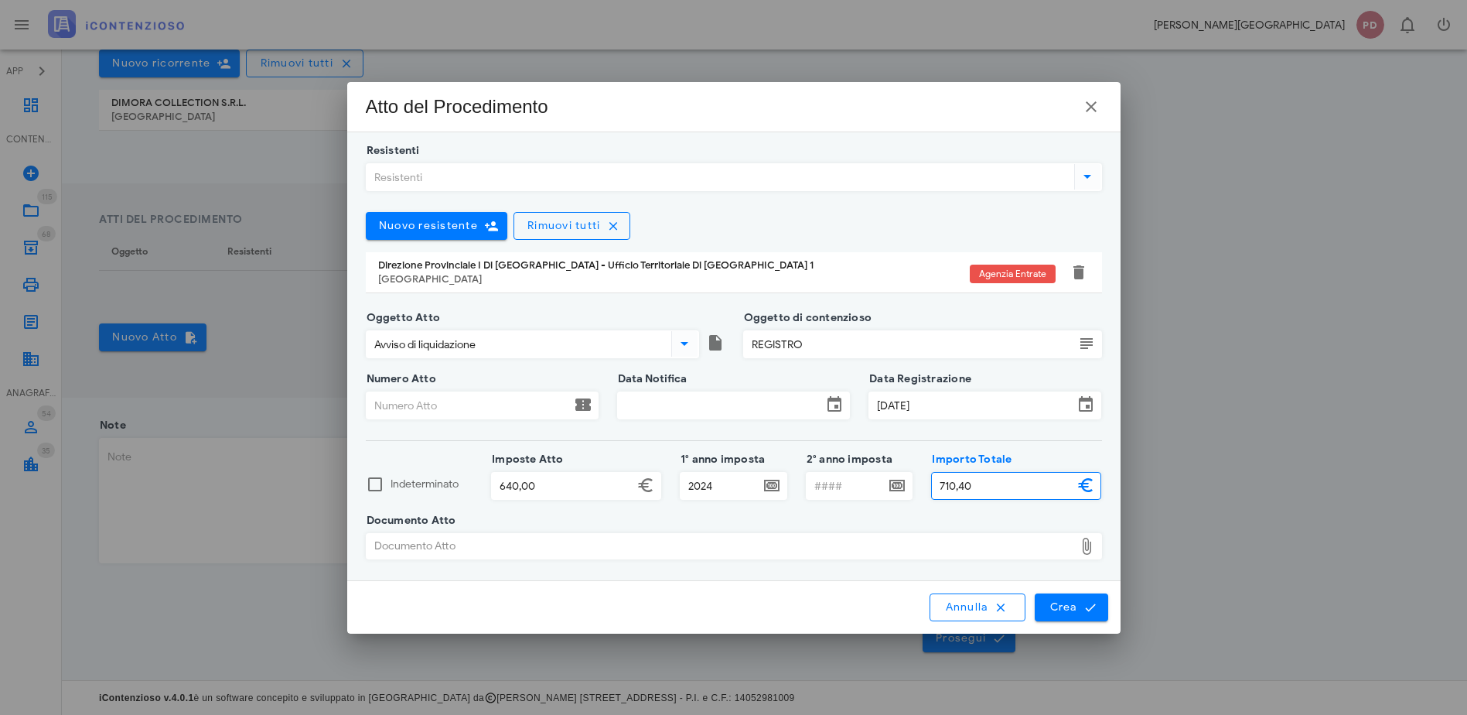
click at [581, 564] on div at bounding box center [734, 566] width 736 height 11
click at [591, 543] on div "Documento Atto" at bounding box center [721, 546] width 708 height 25
type input "C:\fakepath\ALLEGATO1_RIC667.pdf"
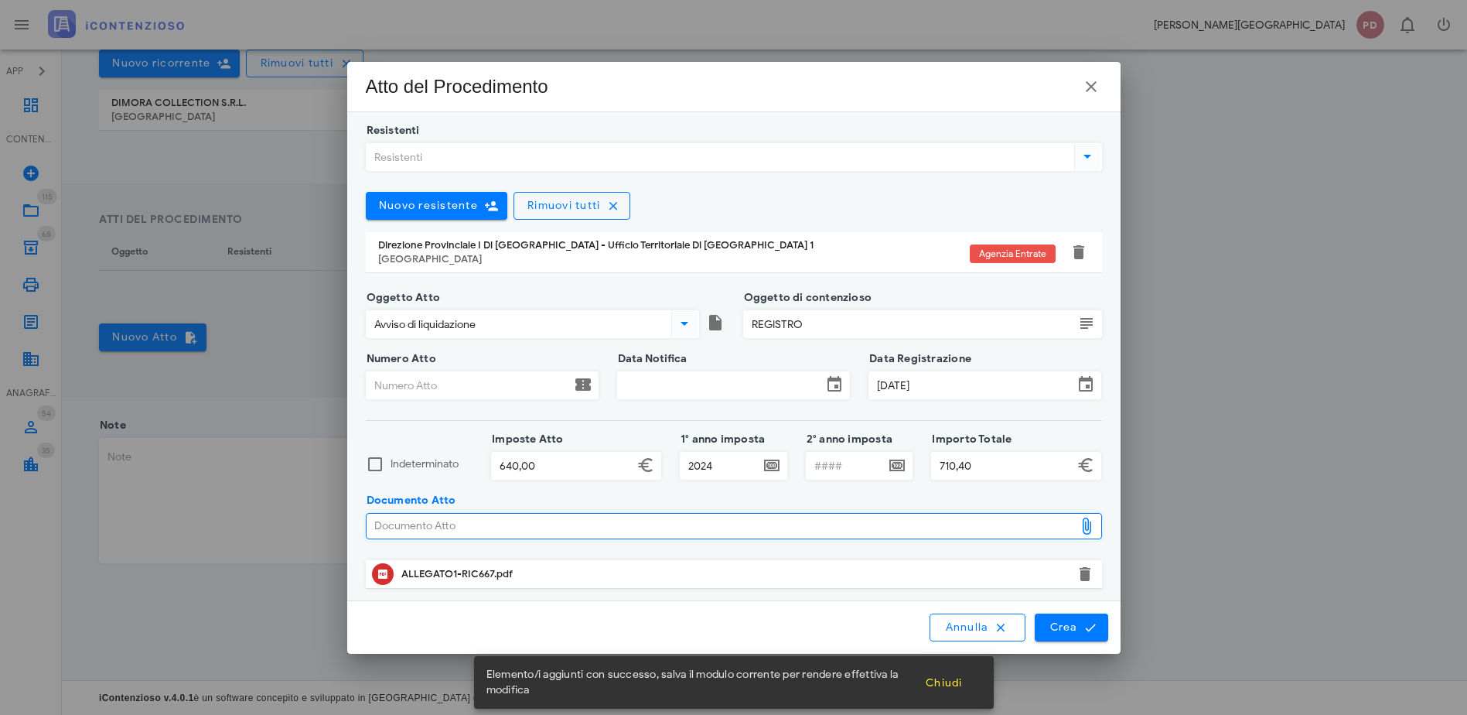
click at [485, 380] on input "Numero Atto" at bounding box center [469, 385] width 204 height 26
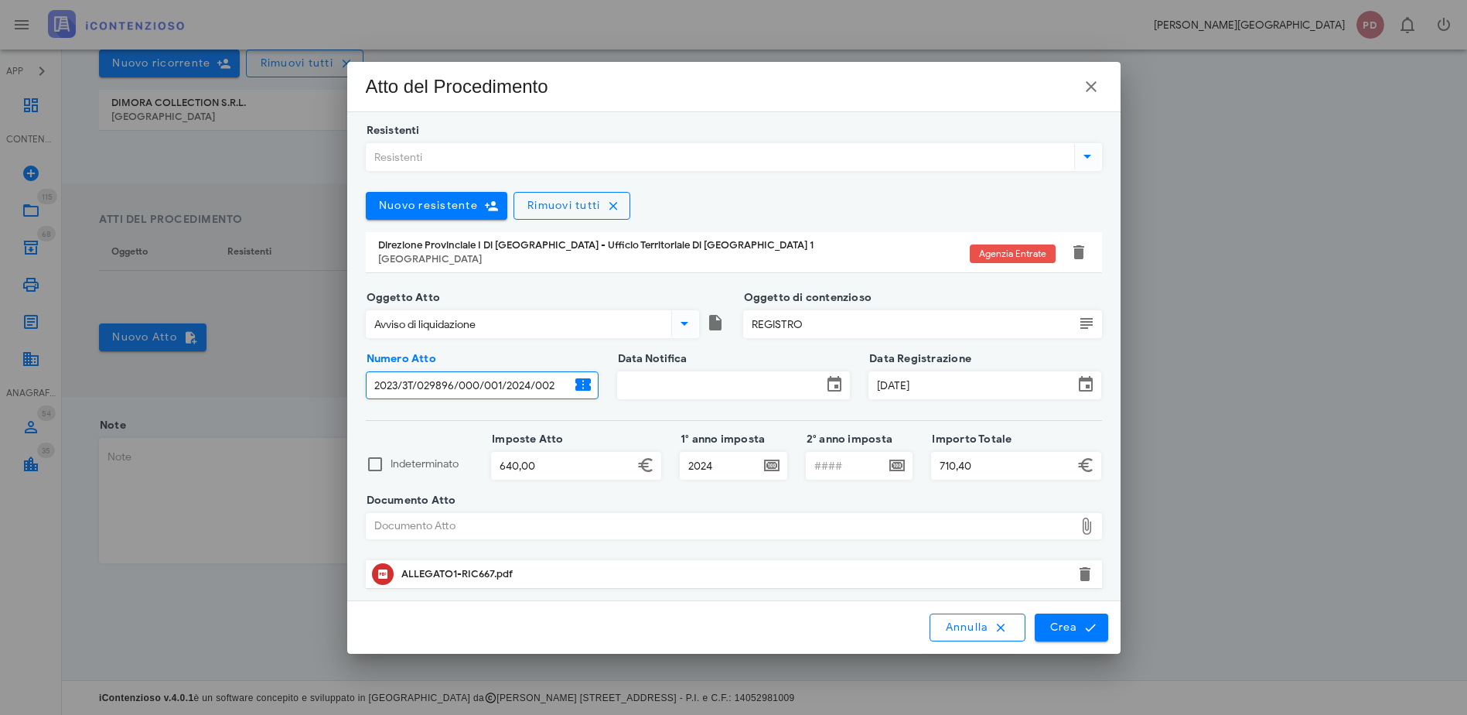
type input "2023/3T/029896/000/001/2024/002"
click at [720, 394] on input "Data Notifica" at bounding box center [720, 385] width 204 height 26
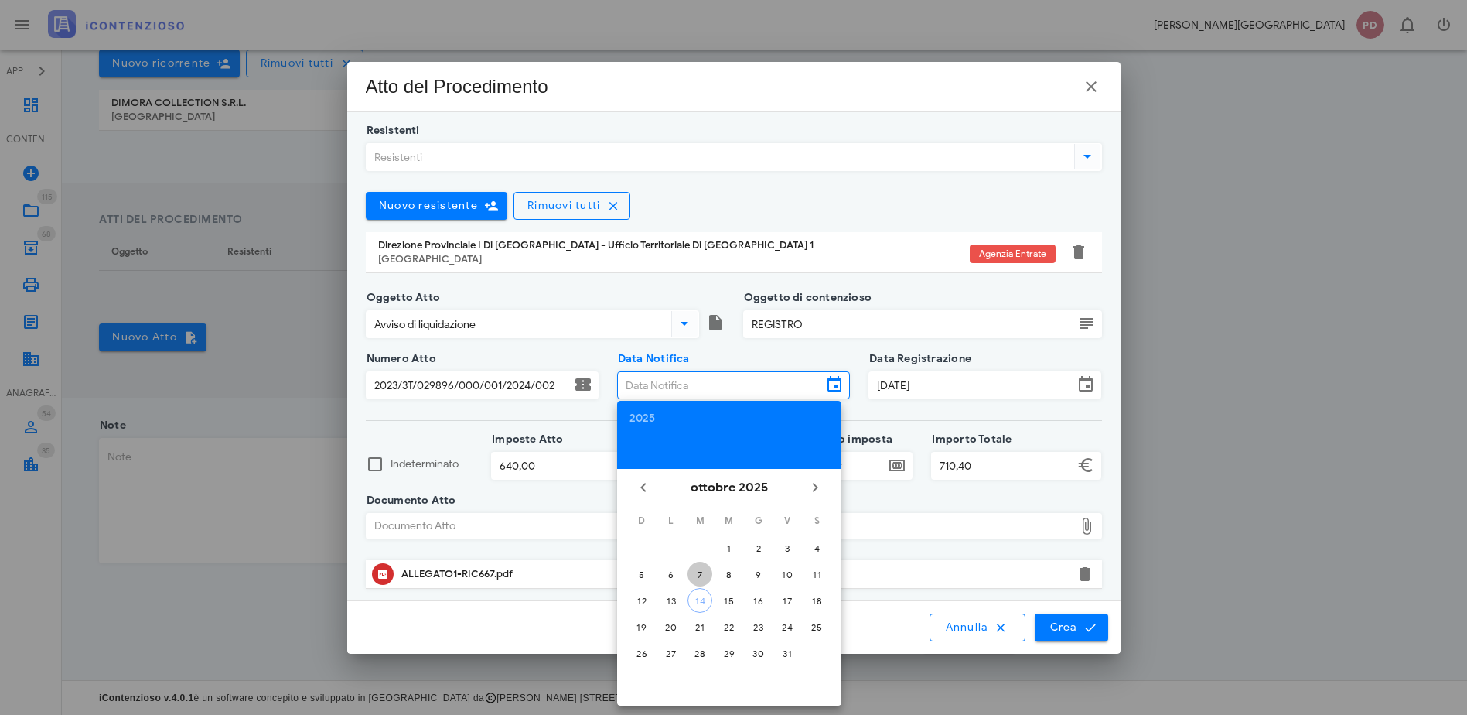
click at [702, 575] on div "7" at bounding box center [699, 574] width 25 height 12
type input "07/10/2025"
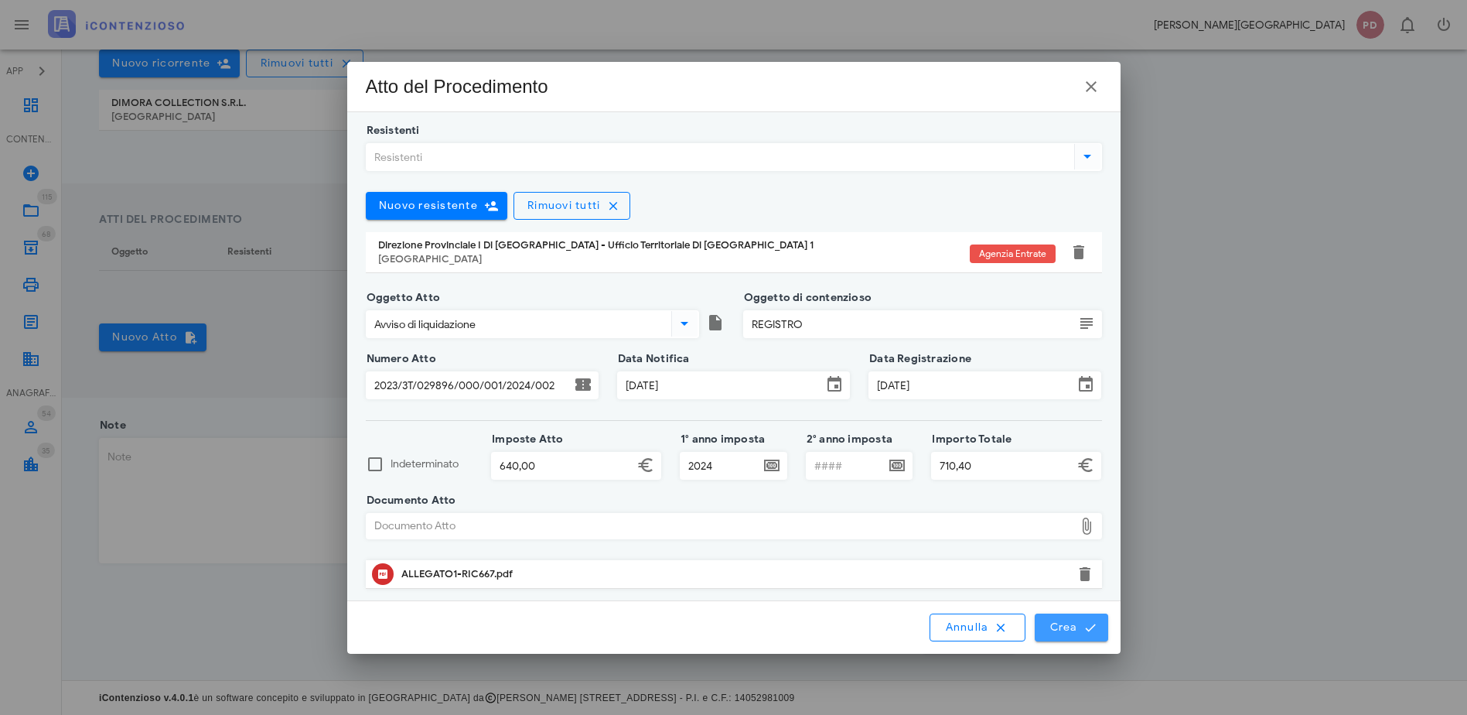
click at [1061, 623] on span "Crea" at bounding box center [1071, 627] width 45 height 14
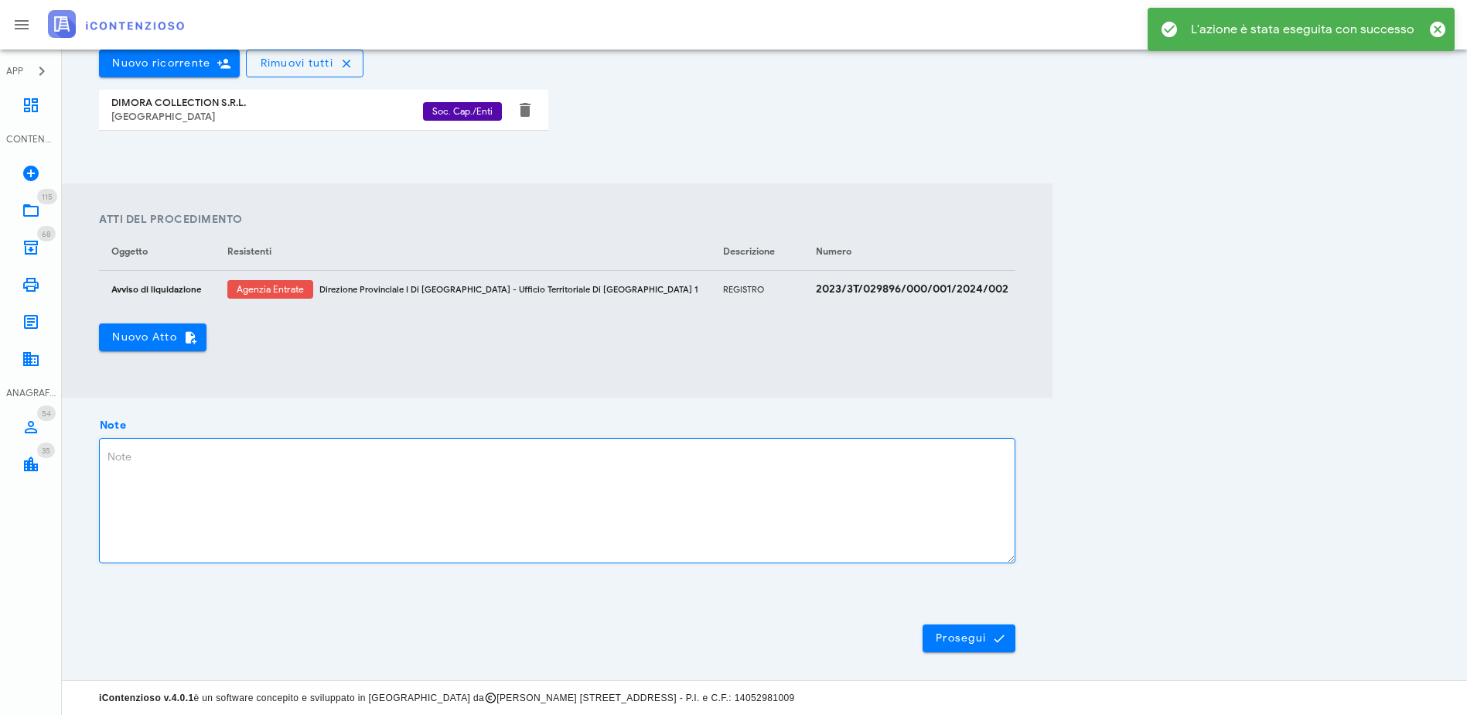
click at [216, 473] on textarea "Note" at bounding box center [557, 500] width 915 height 124
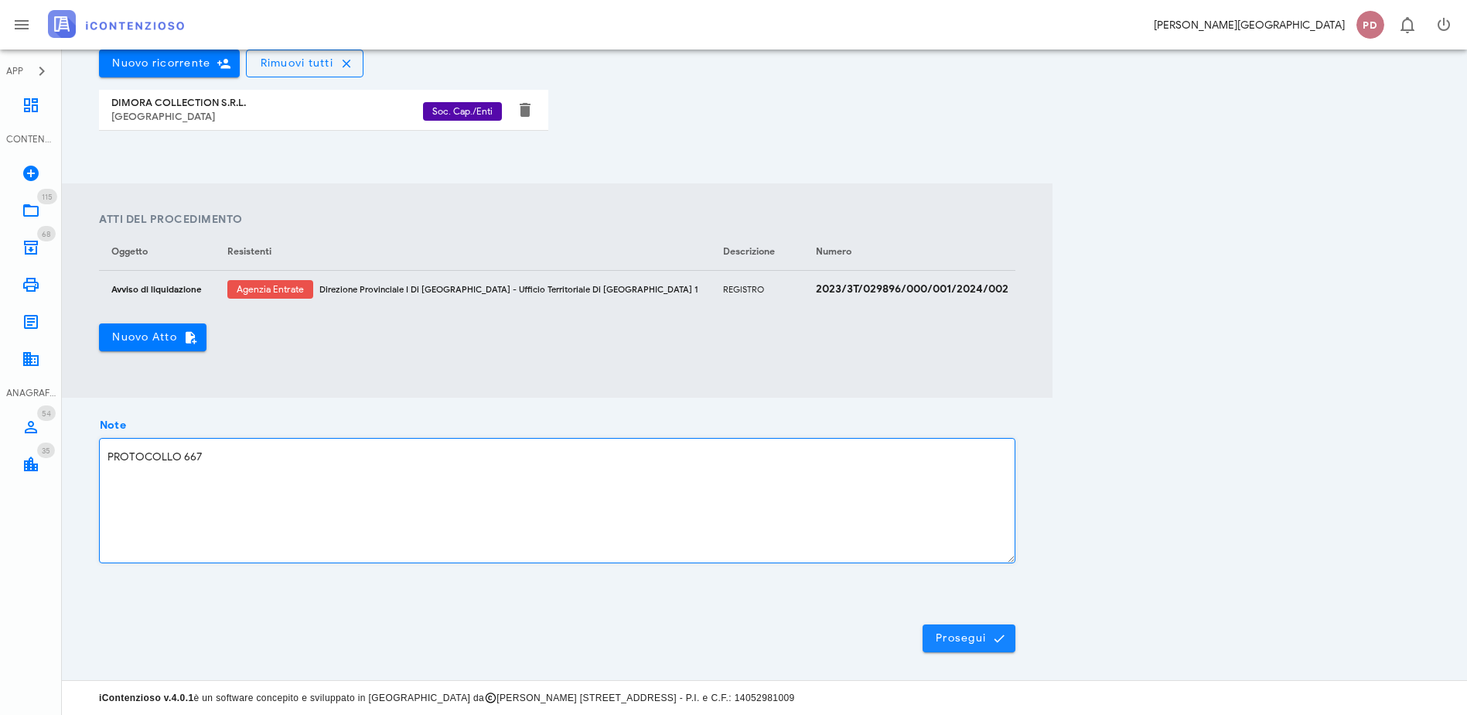
type textarea "PROTOCOLLO 667"
click at [1015, 629] on button "Prosegui" at bounding box center [969, 638] width 93 height 28
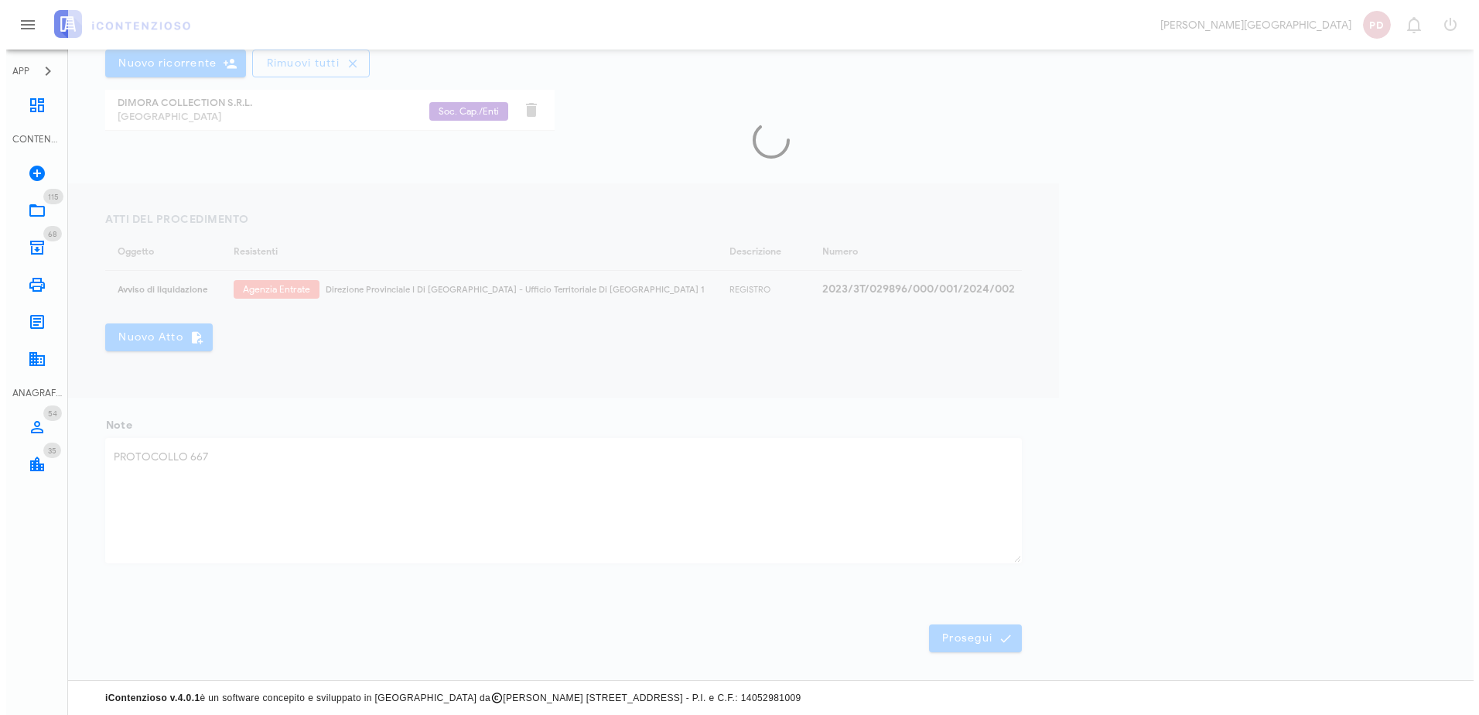
scroll to position [0, 0]
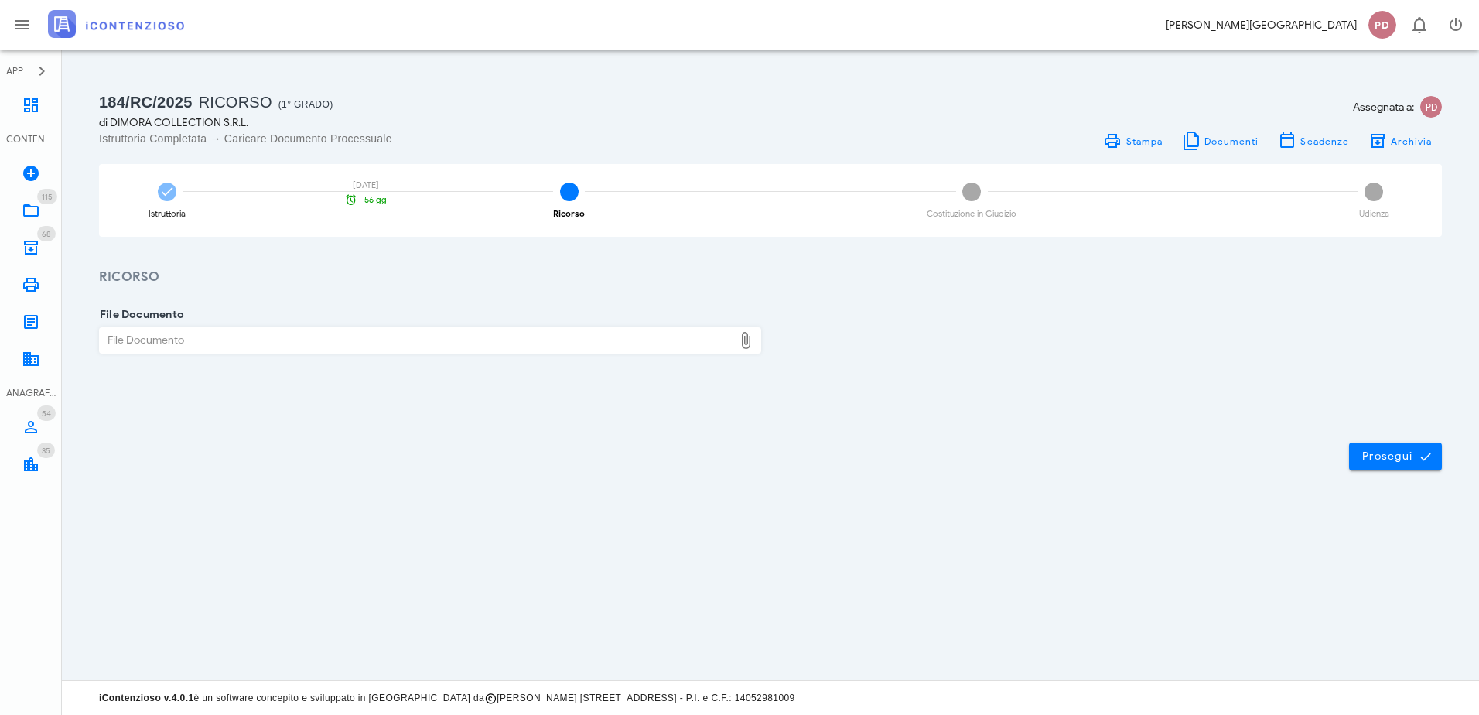
click at [169, 29] on img at bounding box center [116, 24] width 136 height 28
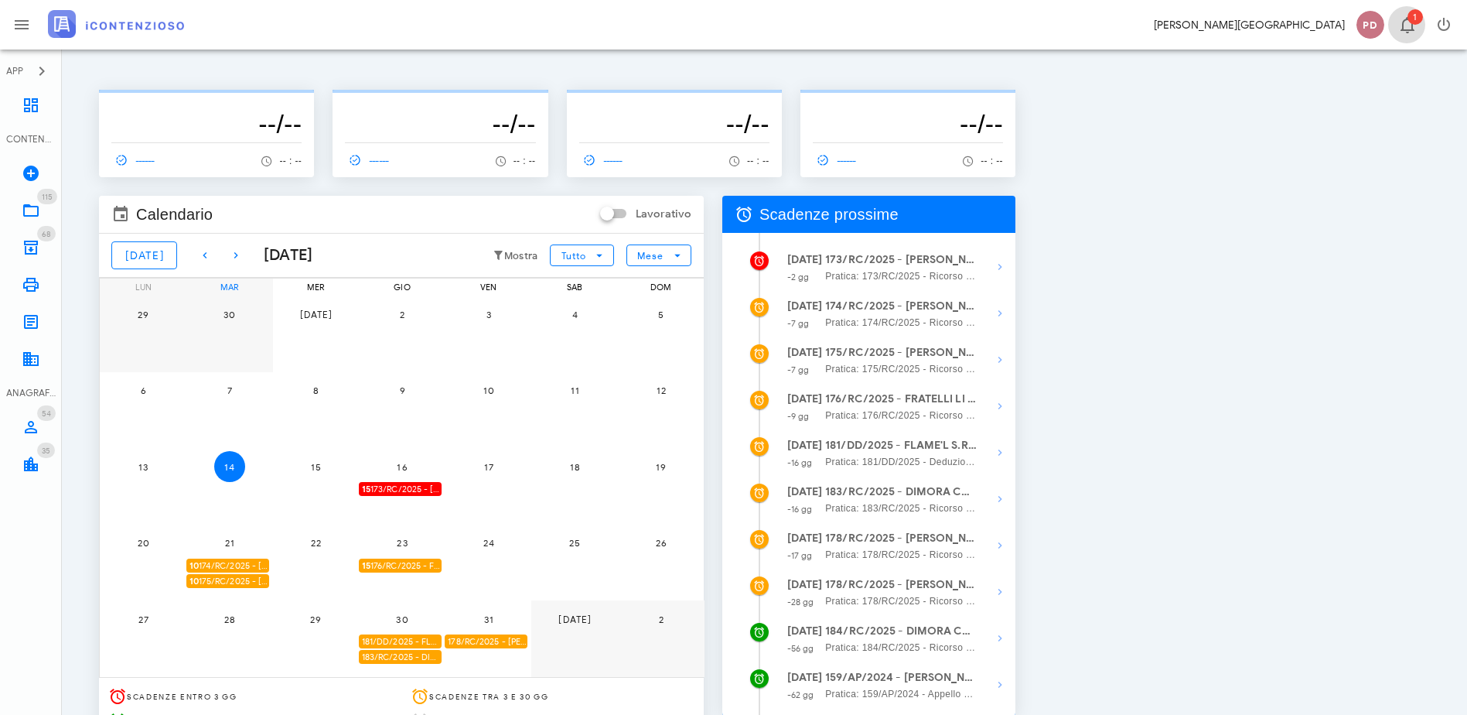
click at [1410, 29] on icon "button" at bounding box center [1407, 24] width 19 height 19
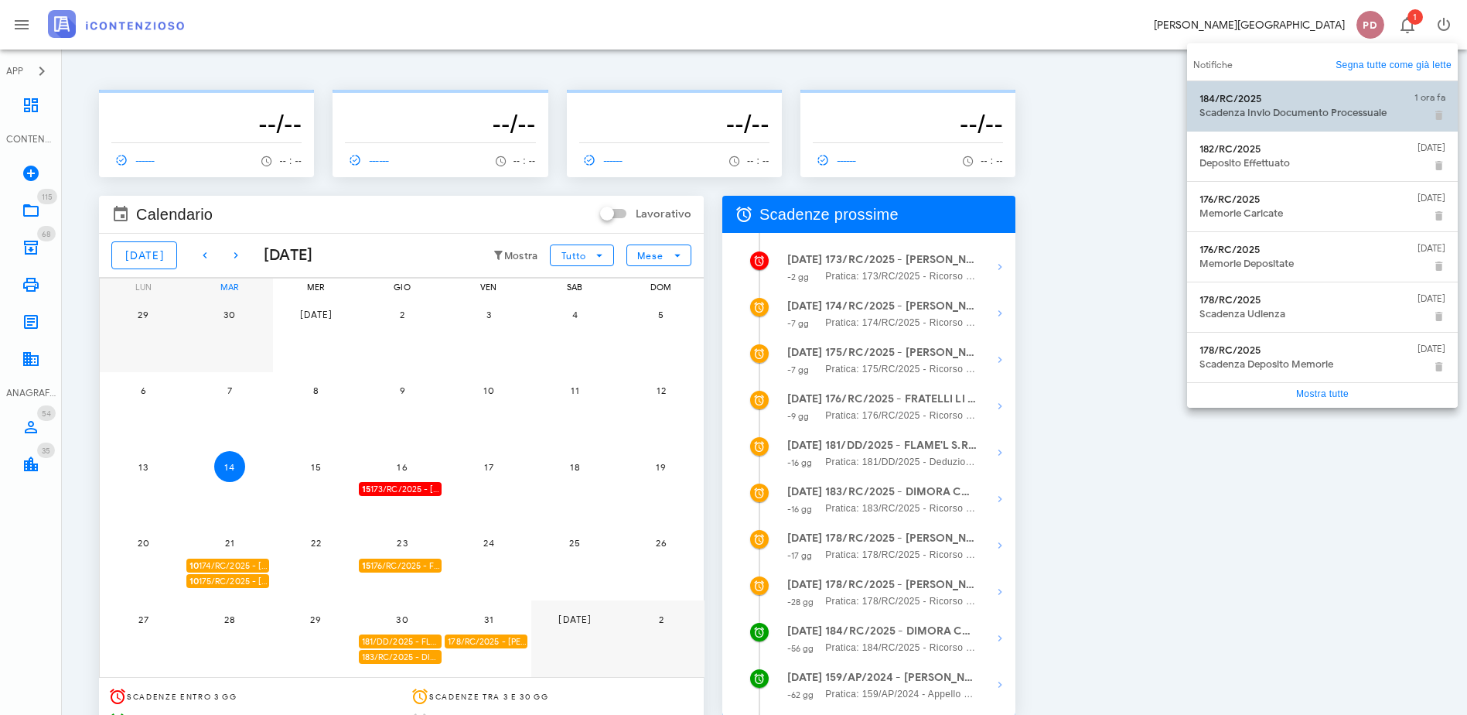
click at [1314, 88] on div "184/RC/2025 Scadenza Invio Documento Processuale" at bounding box center [1300, 106] width 203 height 39
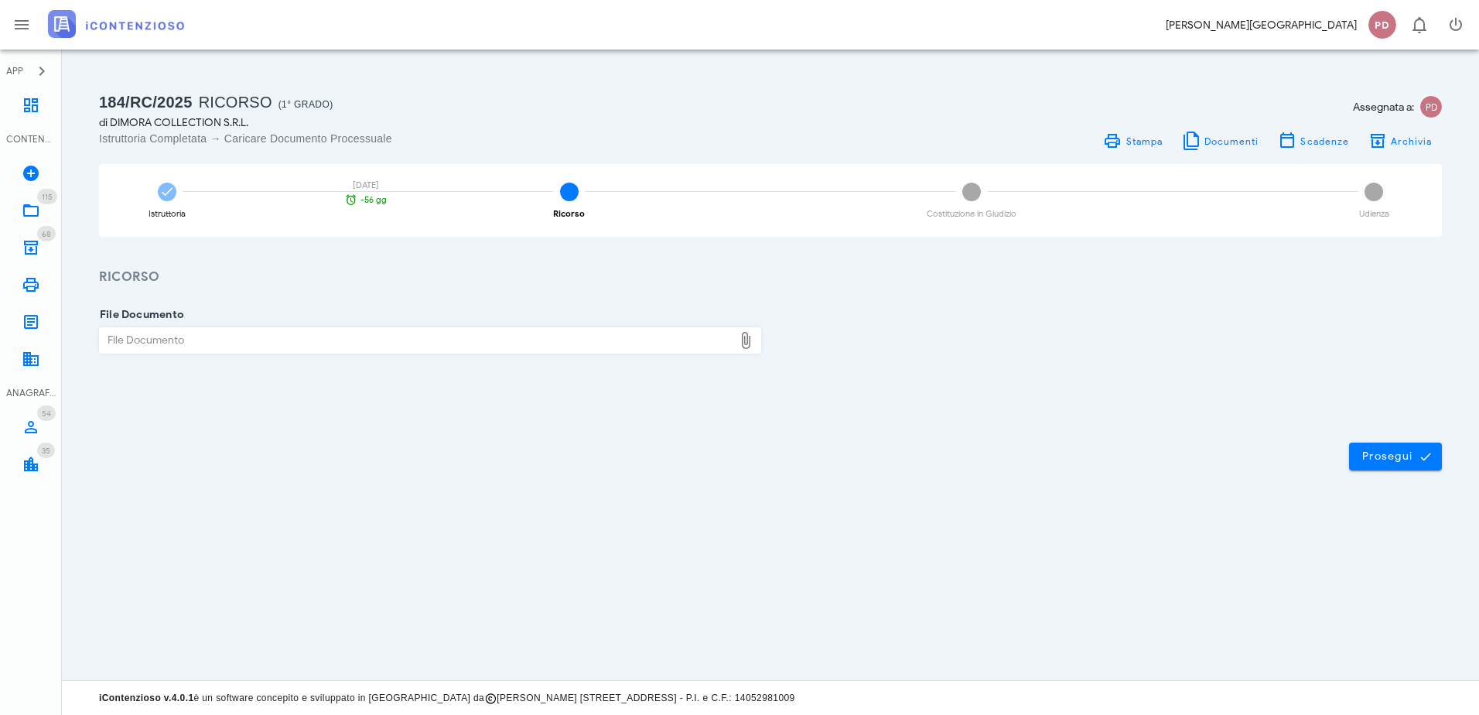
click at [119, 10] on img at bounding box center [116, 24] width 136 height 28
